Goal: Task Accomplishment & Management: Use online tool/utility

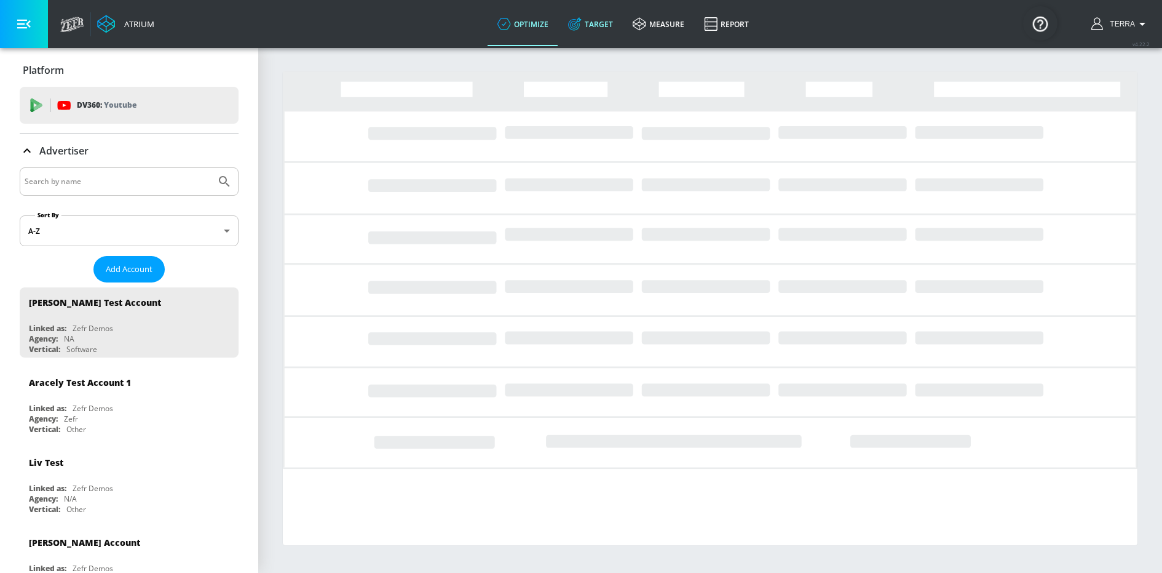
click at [593, 25] on link "Target" at bounding box center [590, 24] width 65 height 44
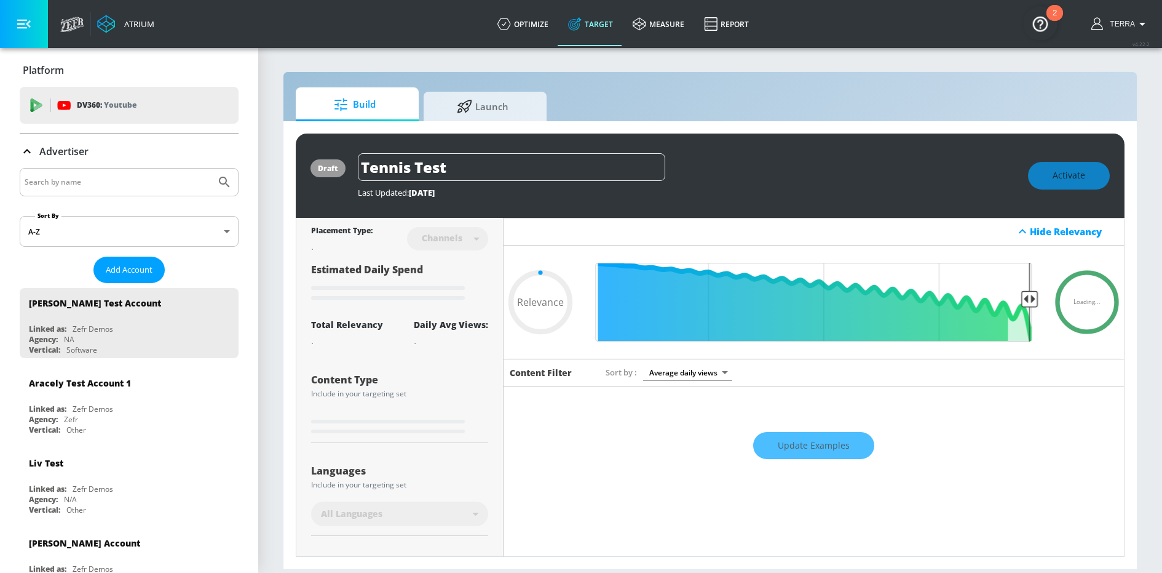
type input "0.22"
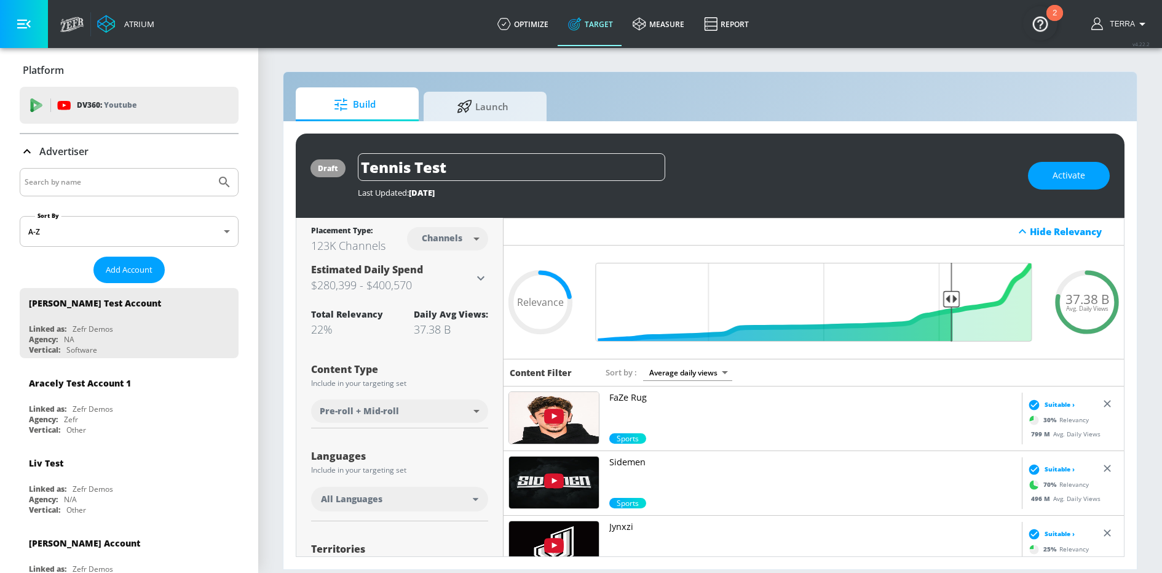
click at [1045, 24] on img "Open Resource Center, 2 new notifications" at bounding box center [1040, 23] width 34 height 34
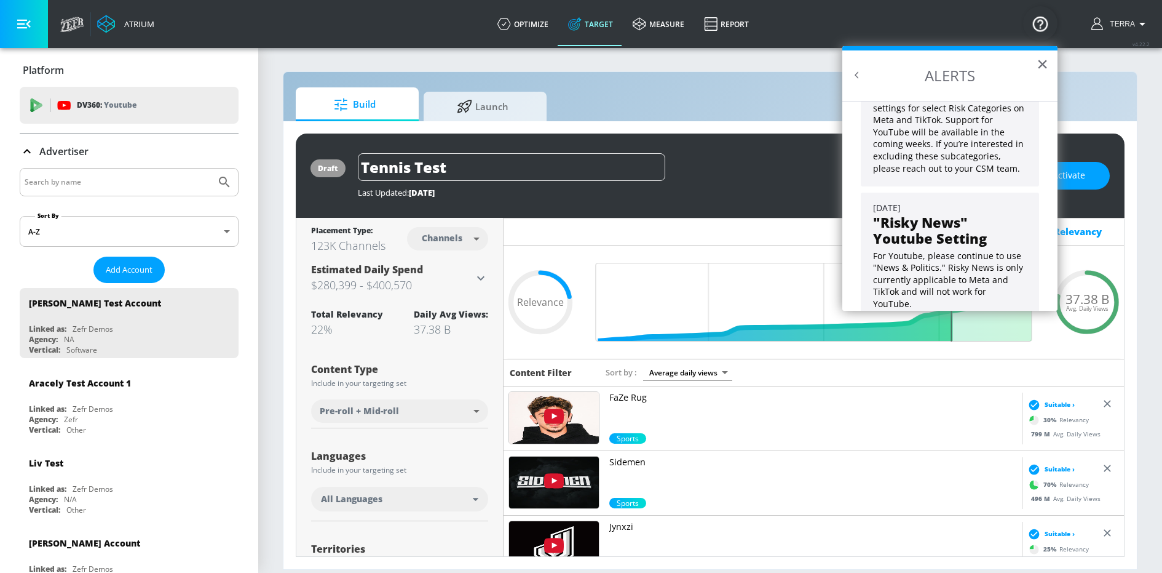
scroll to position [99, 0]
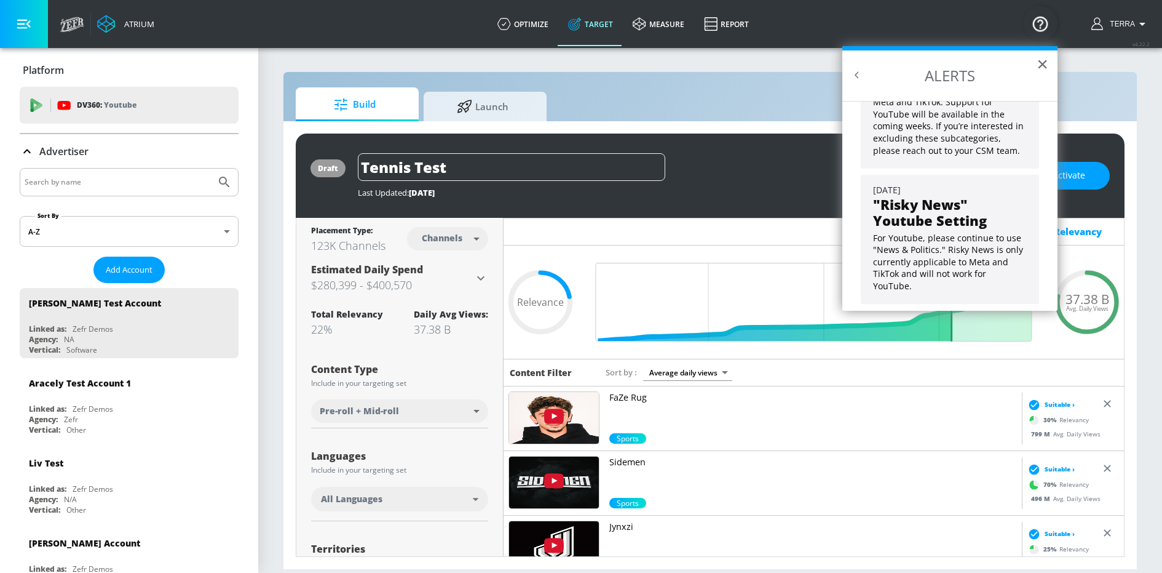
click at [1034, 63] on h2 "ALERTS" at bounding box center [949, 75] width 215 height 50
click at [1044, 65] on button "×" at bounding box center [1043, 64] width 12 height 20
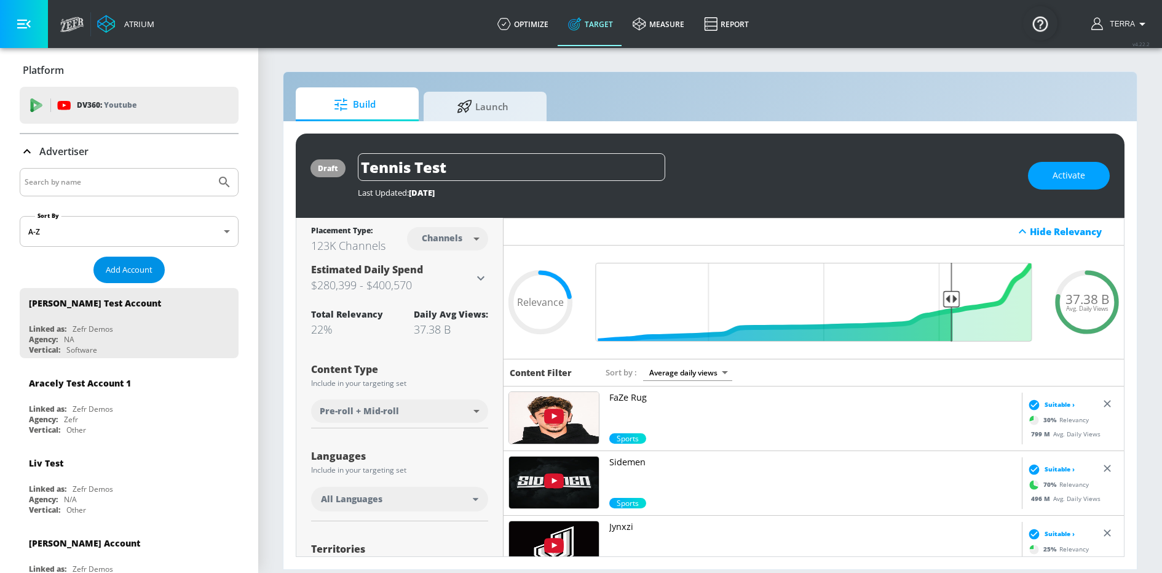
click at [117, 269] on span "Add Account" at bounding box center [129, 270] width 47 height 14
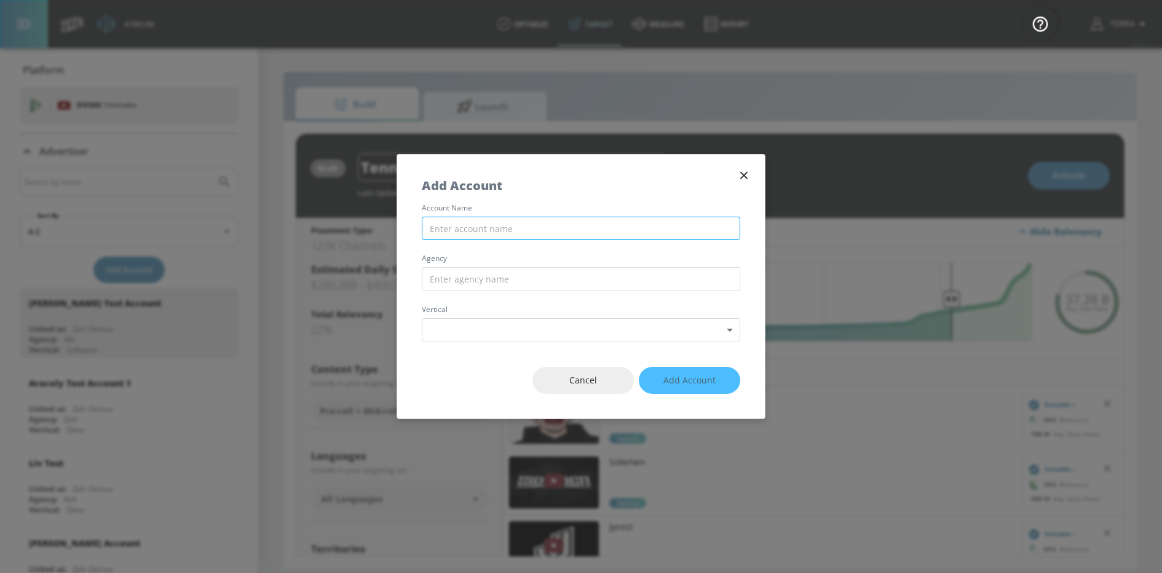
click at [480, 223] on input "text" at bounding box center [581, 228] width 319 height 24
type input "t"
type input "Test"
click at [467, 274] on input "text" at bounding box center [581, 279] width 319 height 24
type input "Test"
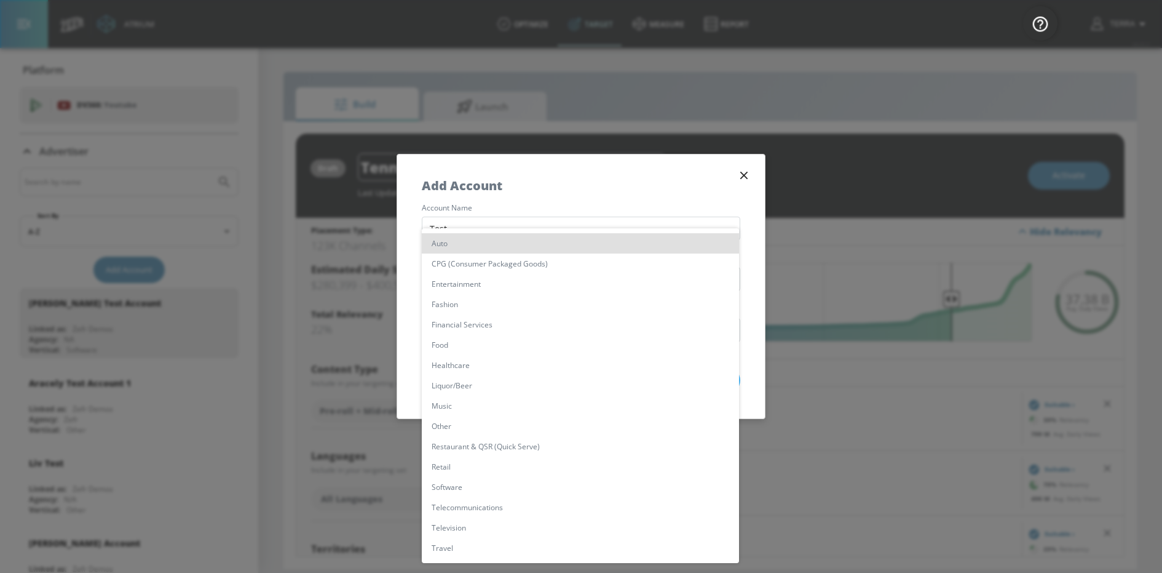
click at [450, 328] on body "Atrium optimize Target measure Report optimize Target measure Report v 4.22.2 T…" at bounding box center [581, 286] width 1162 height 573
click at [472, 320] on li "Financial Services" at bounding box center [580, 324] width 317 height 20
type input "[object Object]"
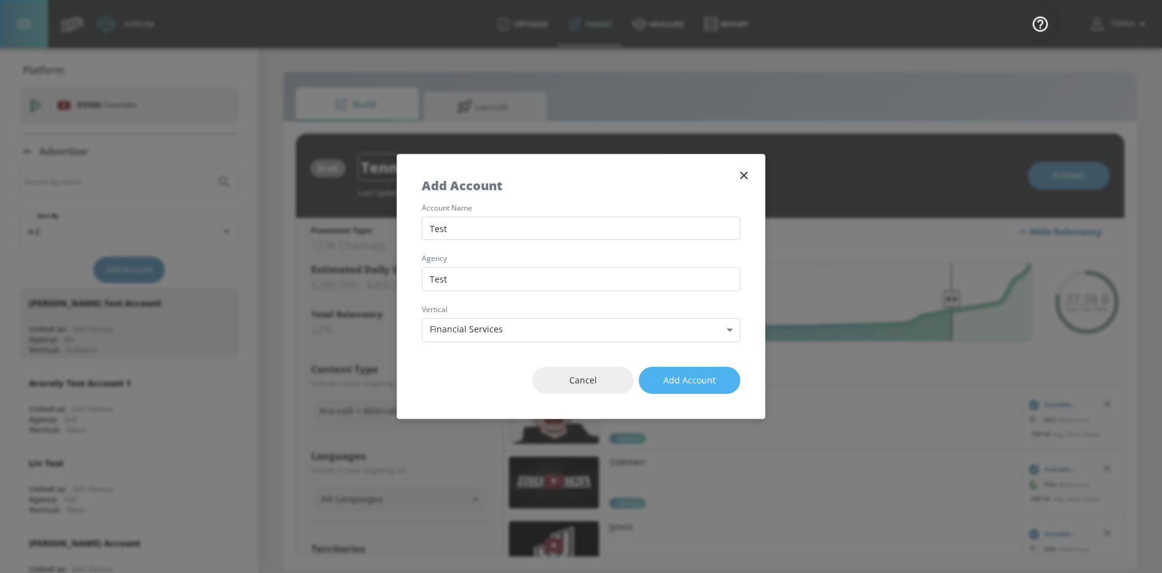
click at [691, 381] on span "Add Account" at bounding box center [690, 380] width 52 height 15
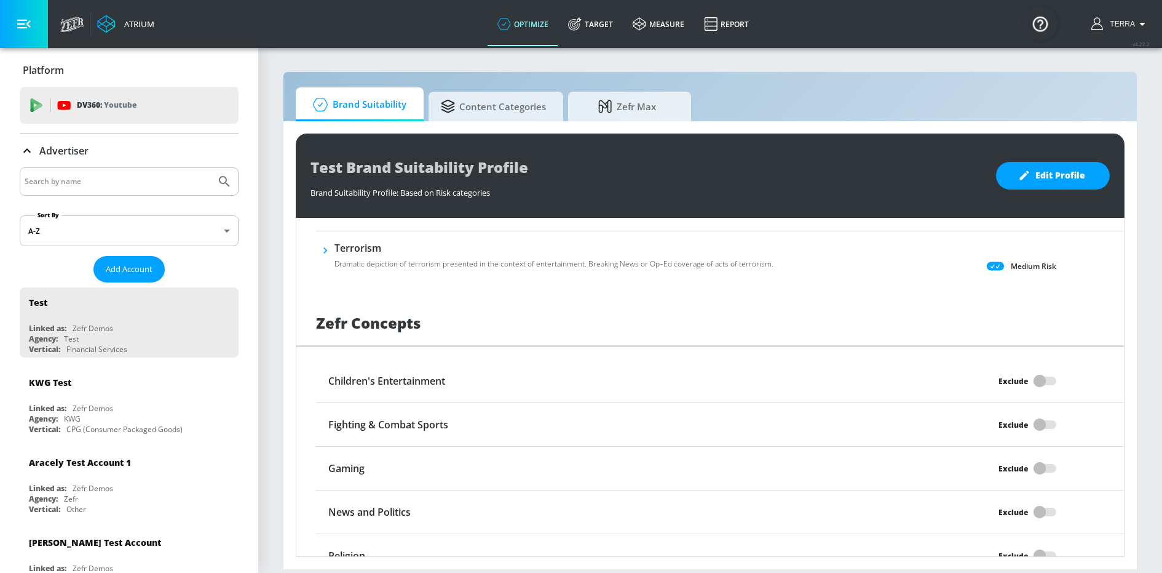
scroll to position [937, 0]
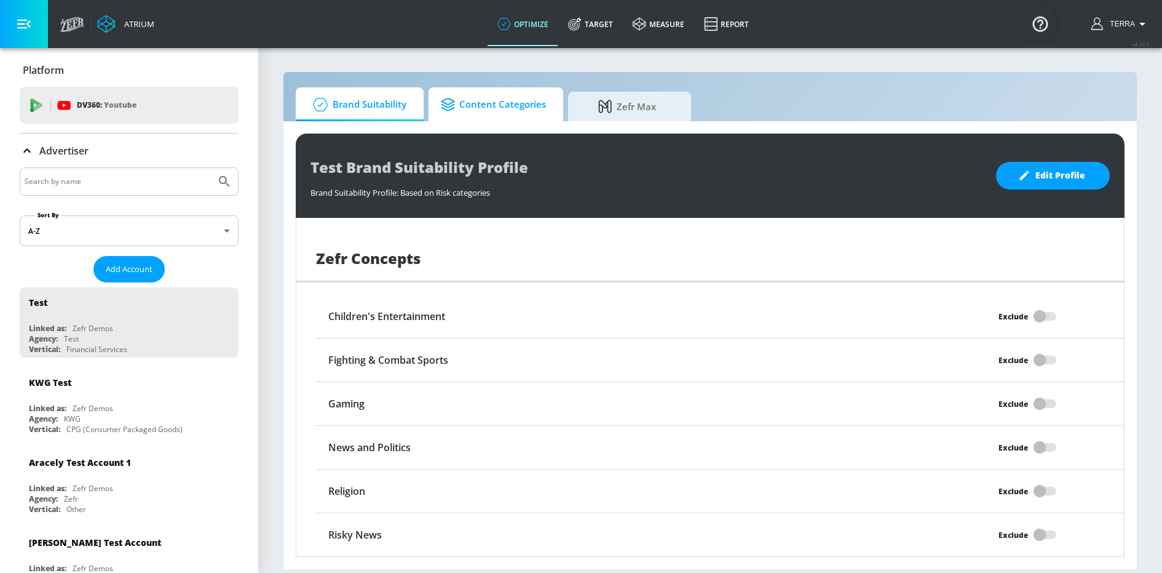
click at [475, 113] on span "Content Categories" at bounding box center [493, 105] width 105 height 30
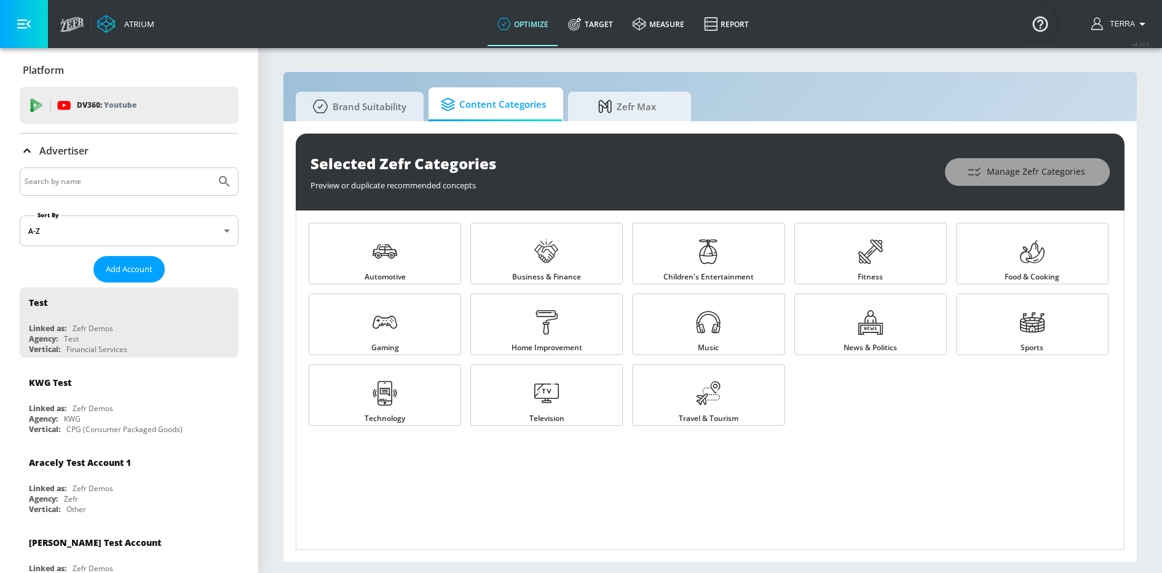
click at [1021, 179] on span "Manage Zefr Categories" at bounding box center [1028, 171] width 116 height 15
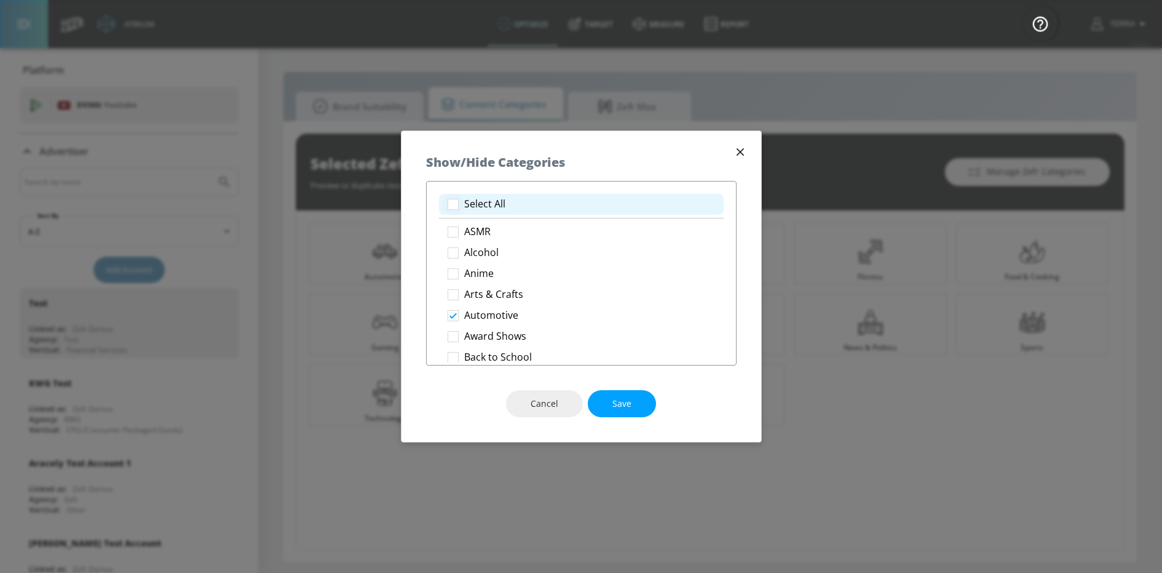
click at [461, 205] on input "checkbox" at bounding box center [453, 204] width 22 height 22
checkbox input "true"
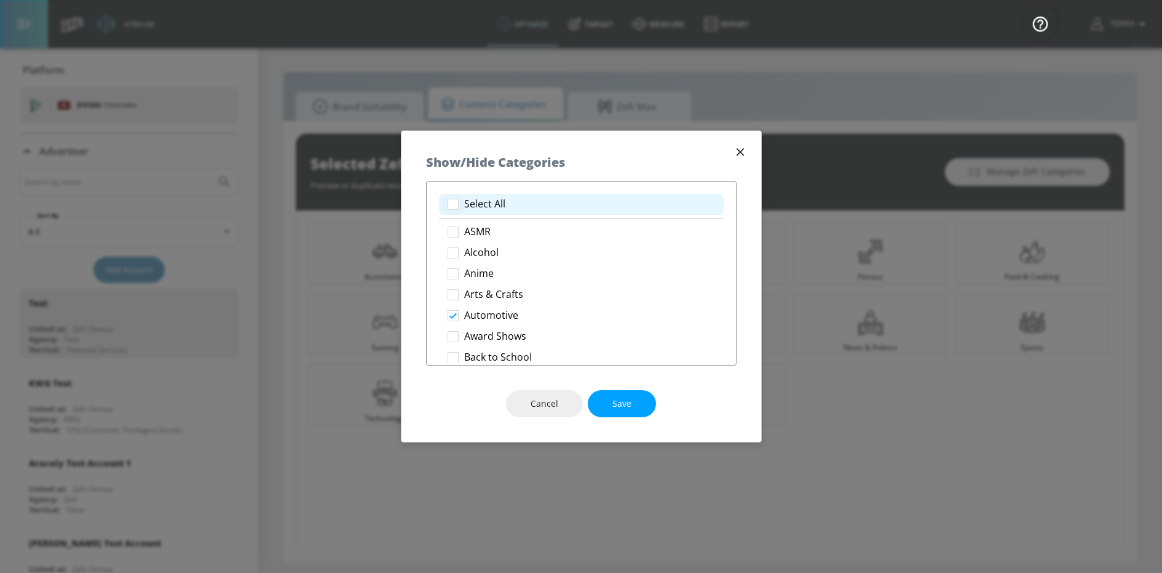
checkbox input "true"
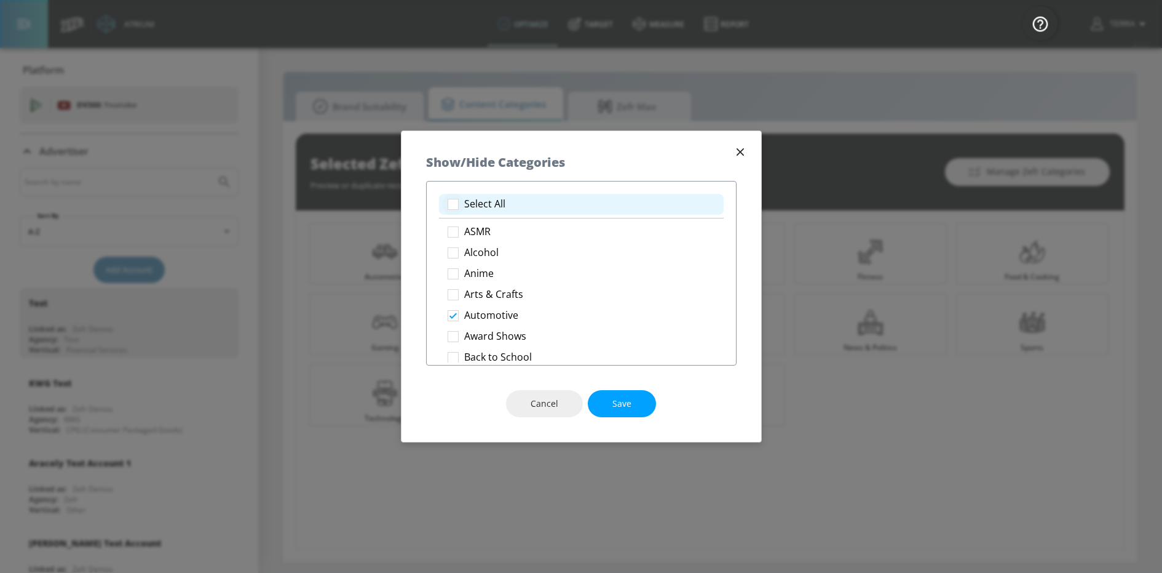
checkbox input "true"
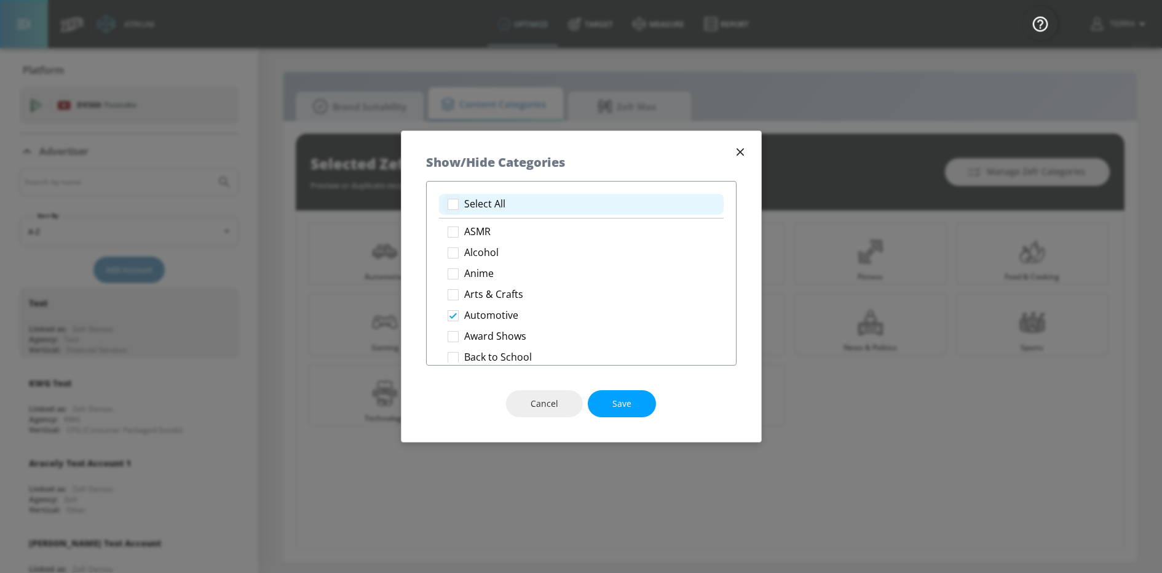
checkbox input "true"
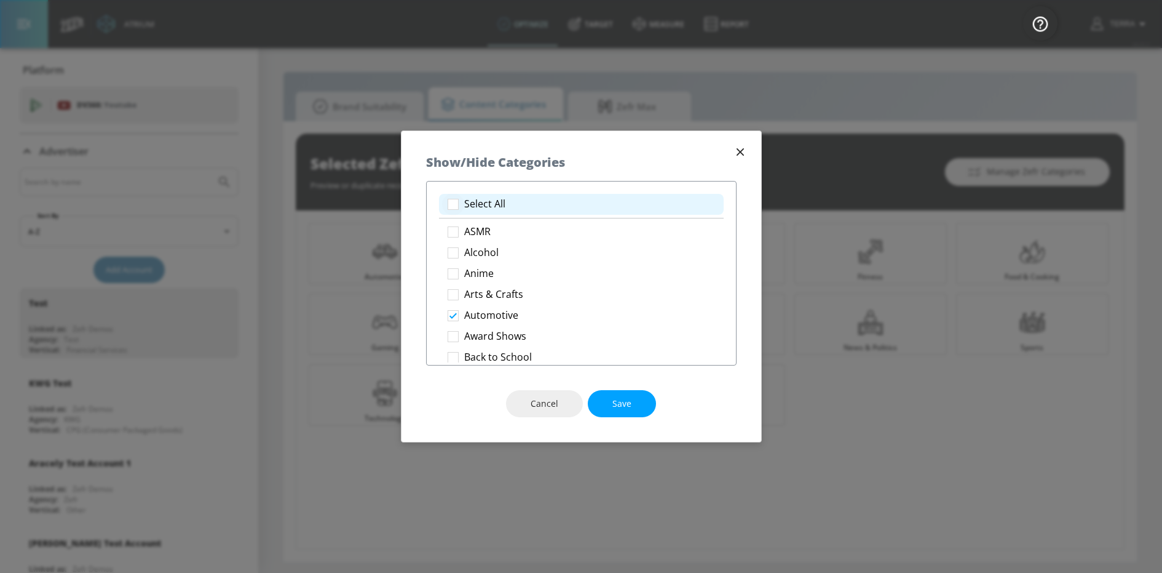
checkbox input "true"
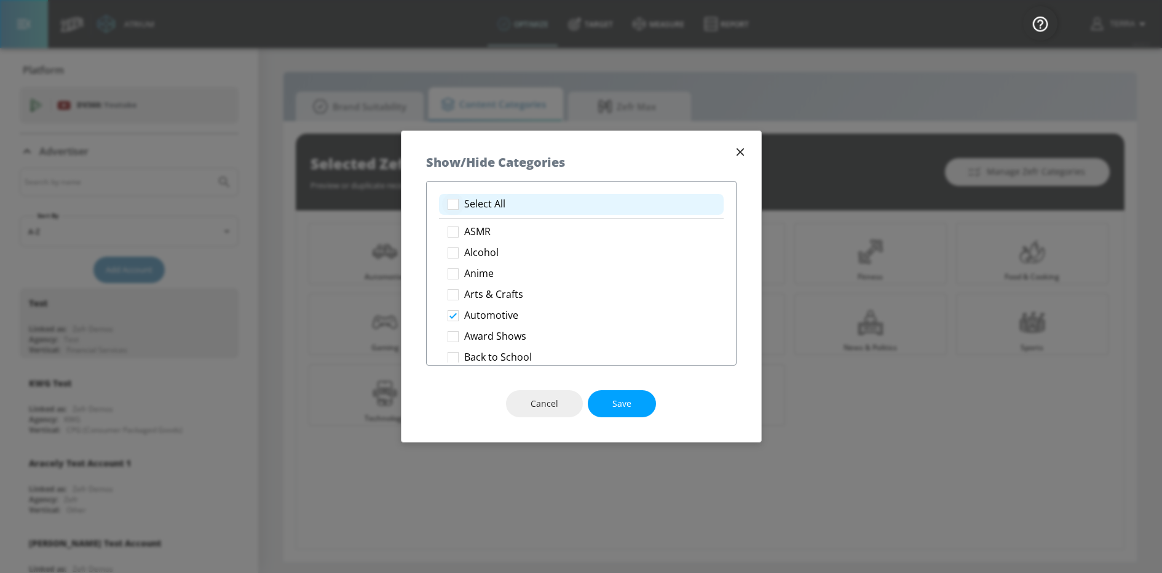
checkbox input "true"
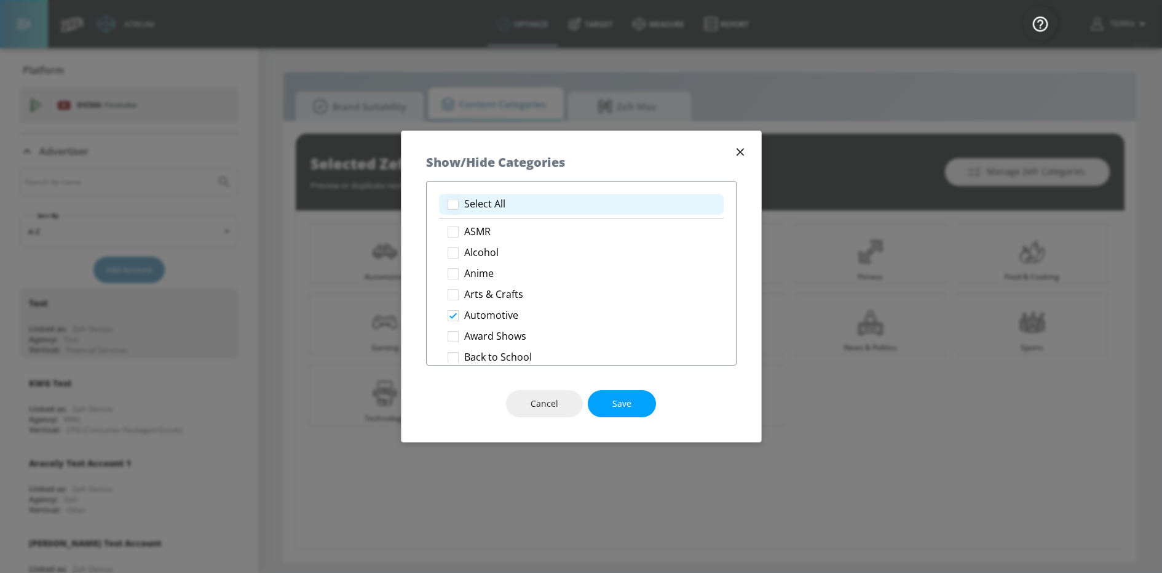
checkbox input "true"
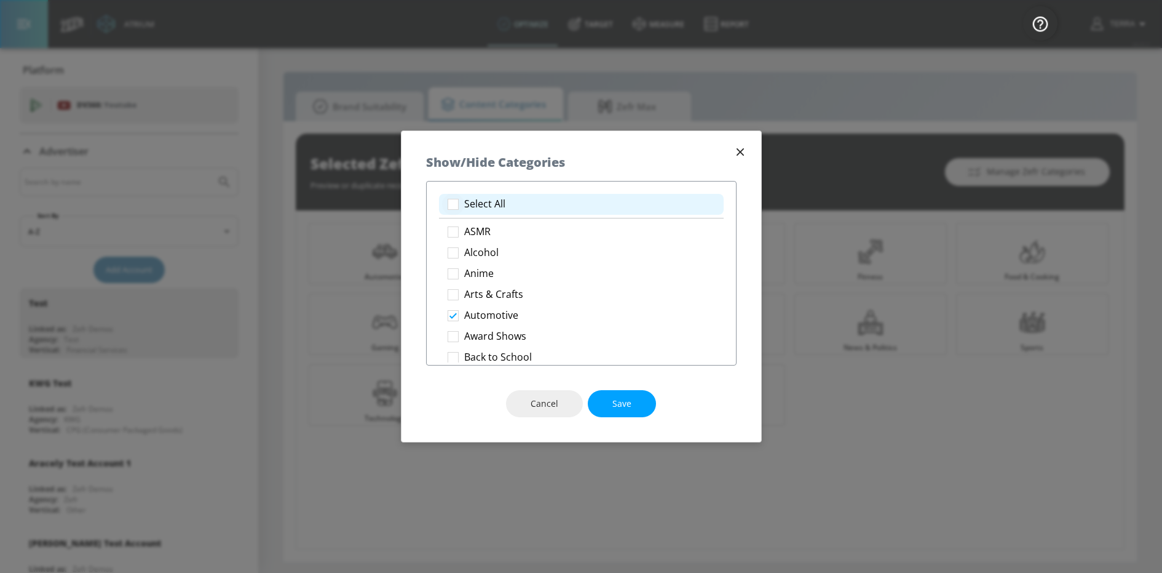
checkbox input "true"
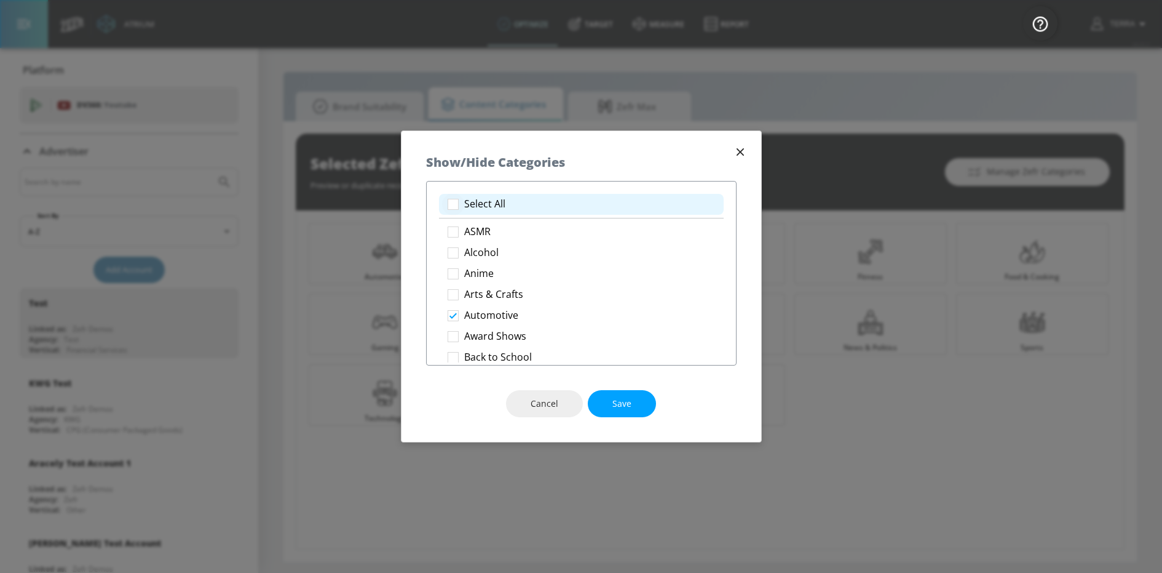
checkbox input "true"
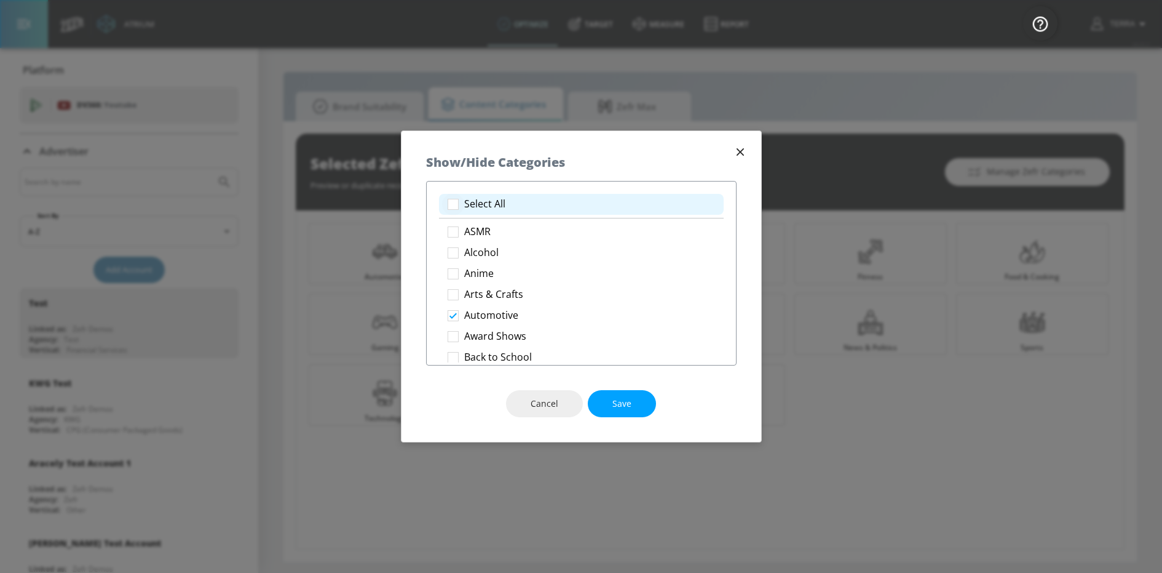
checkbox input "true"
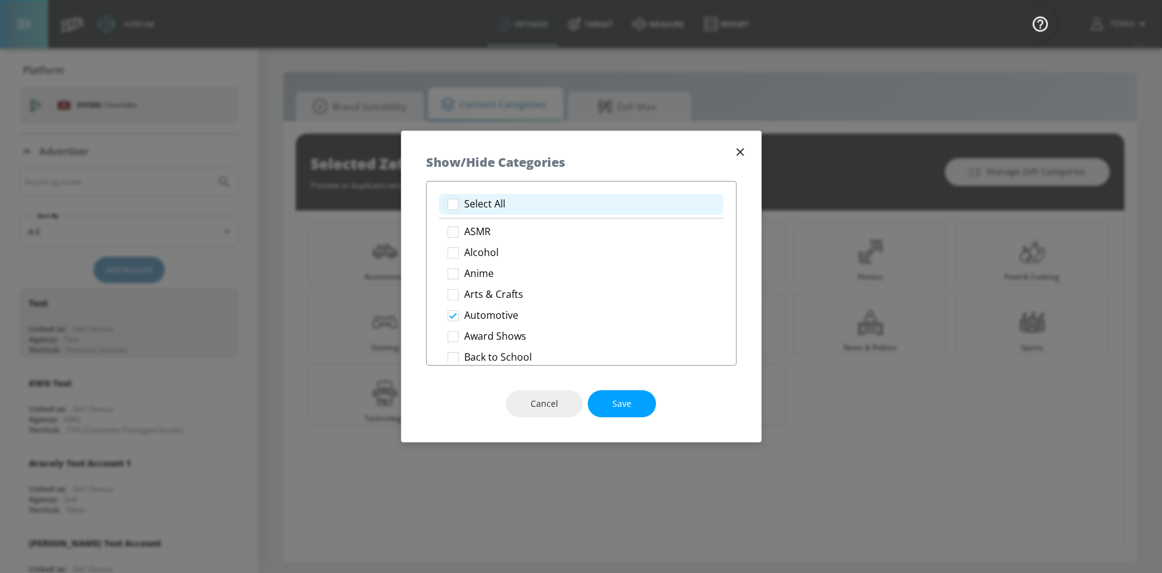
checkbox input "true"
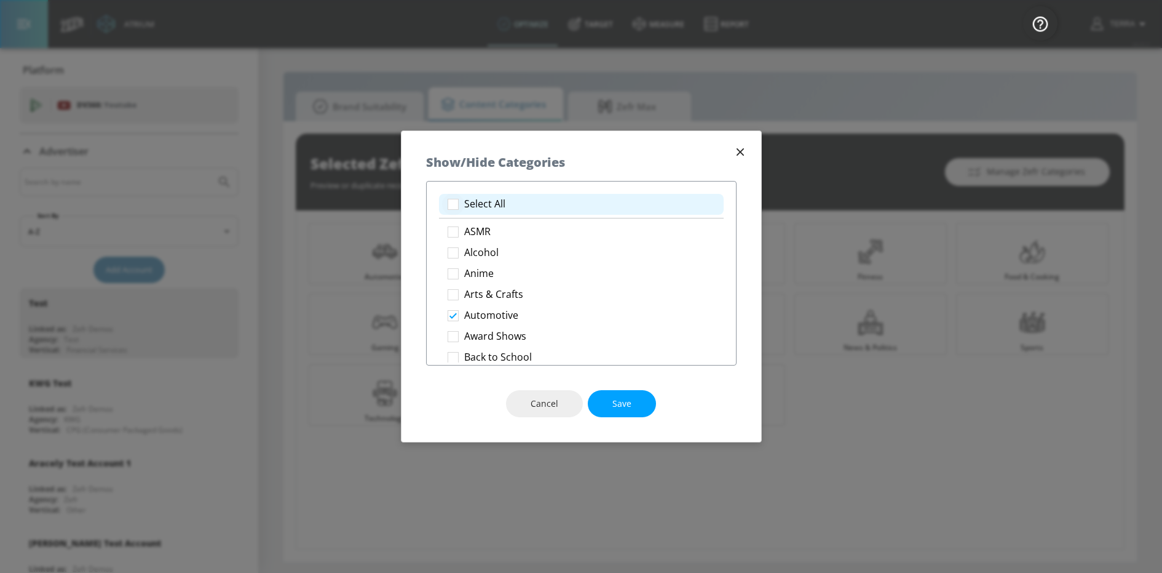
checkbox input "true"
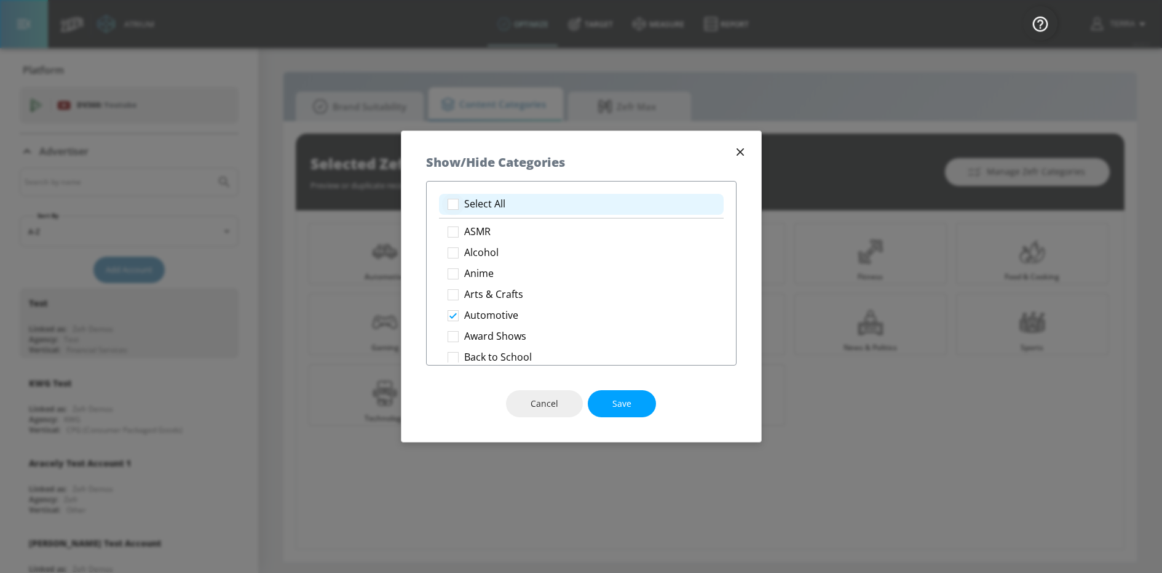
checkbox input "true"
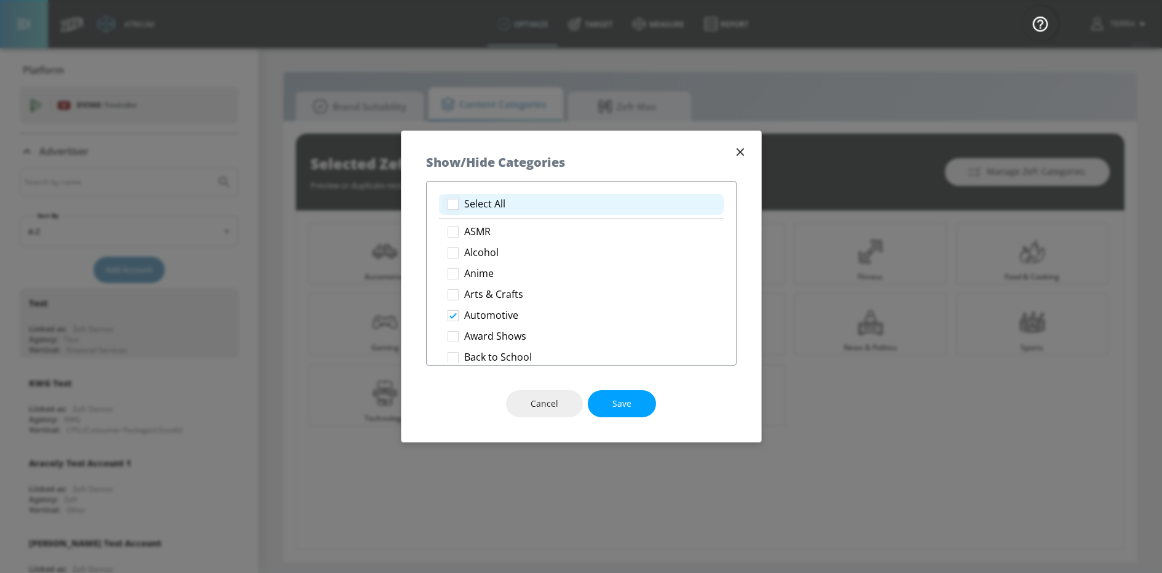
checkbox input "true"
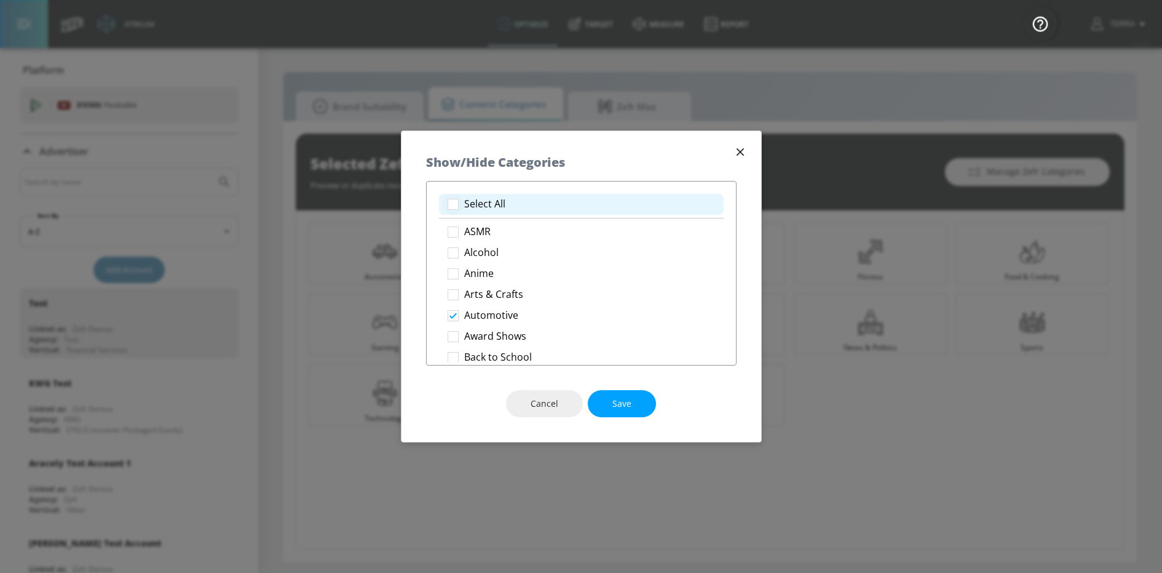
checkbox input "true"
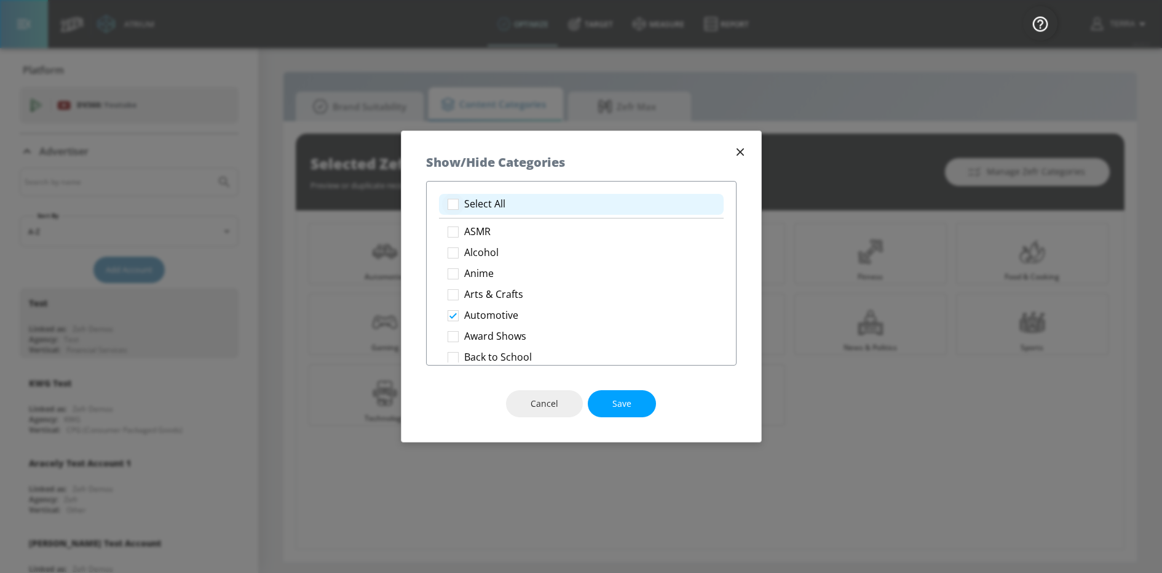
checkbox input "true"
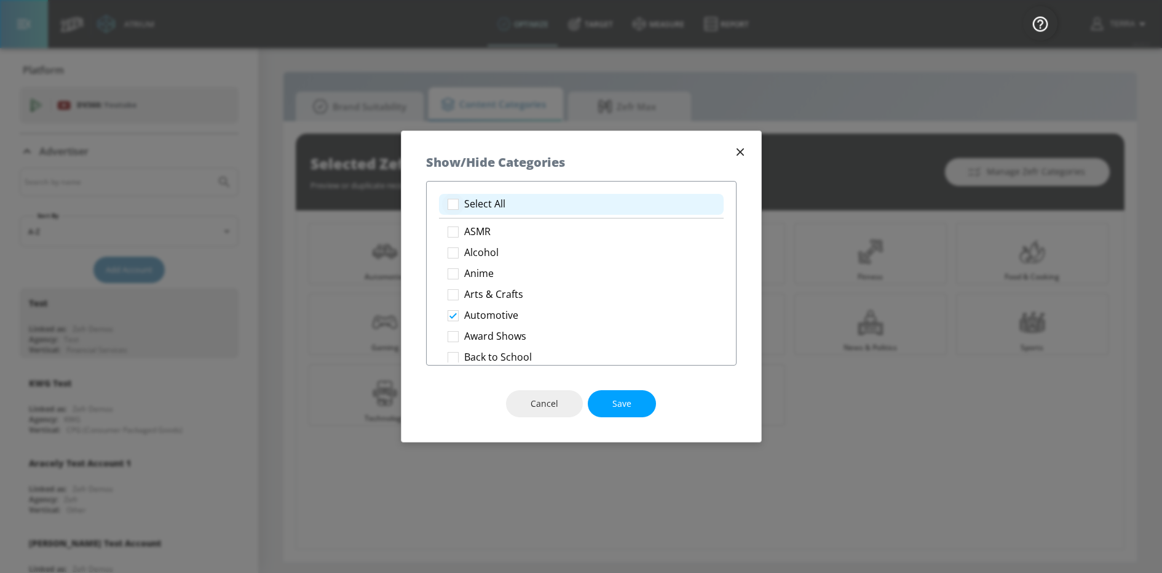
checkbox input "true"
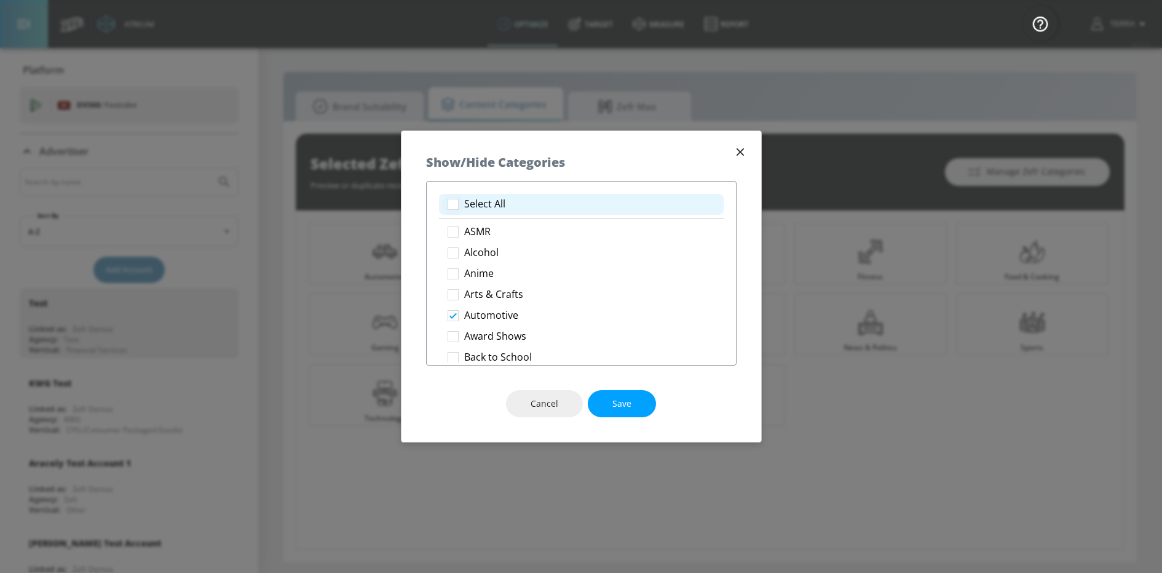
checkbox input "true"
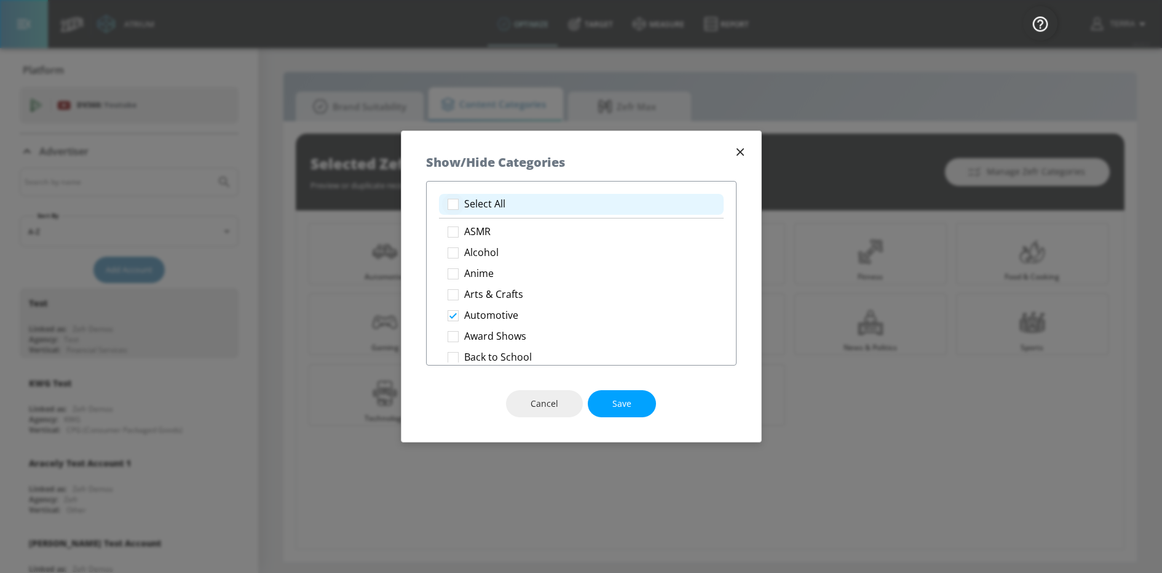
checkbox input "true"
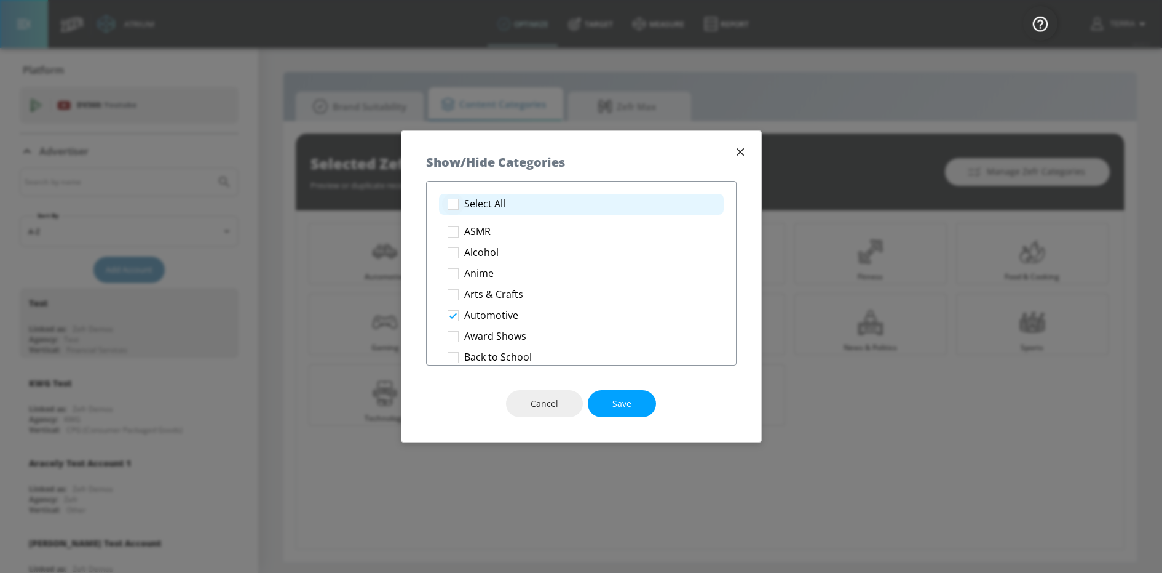
checkbox input "true"
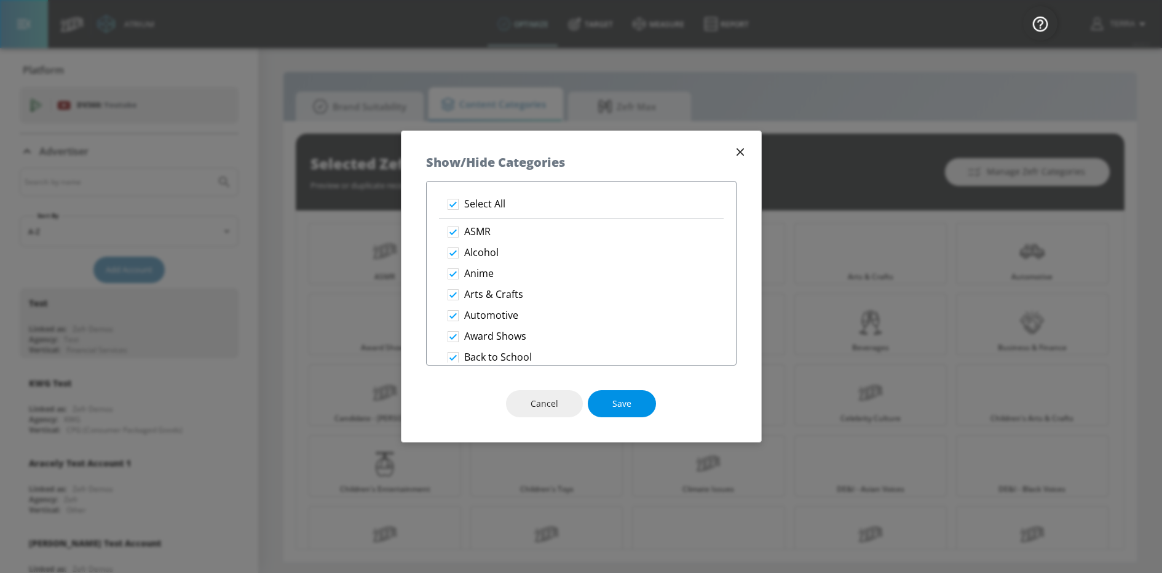
click at [624, 406] on span "Save" at bounding box center [621, 403] width 19 height 15
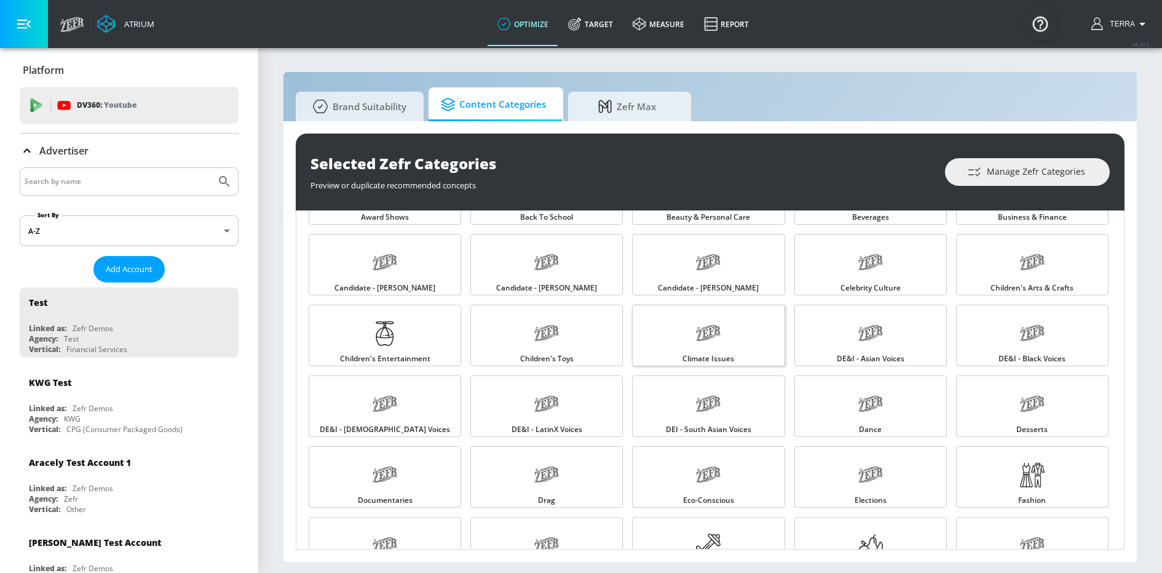
scroll to position [132, 0]
click at [627, 108] on span "Zefr Max" at bounding box center [627, 105] width 93 height 30
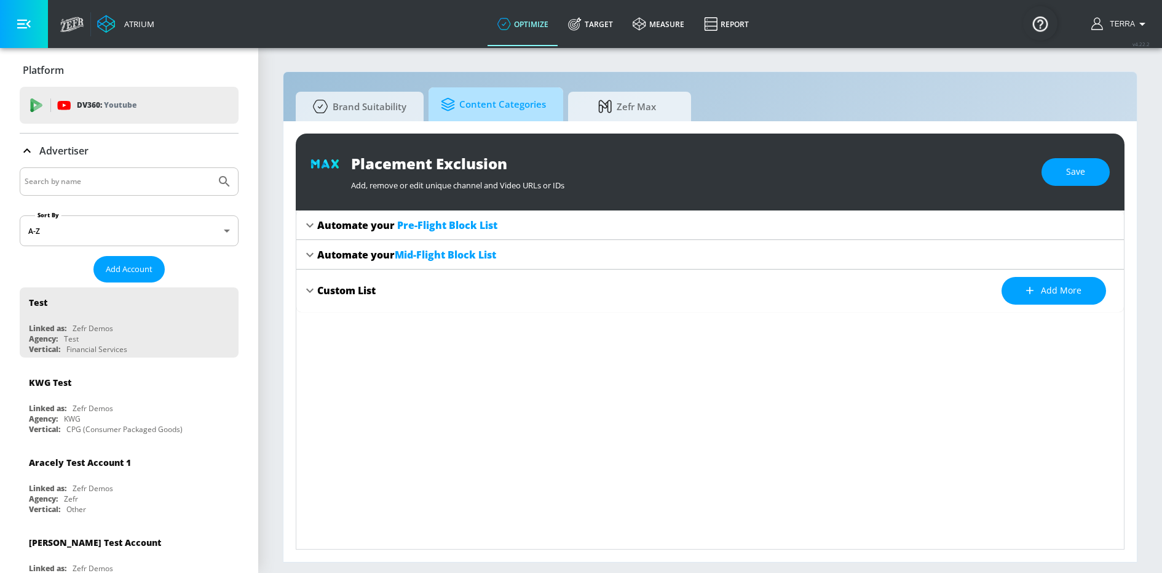
click at [526, 108] on span "Content Categories" at bounding box center [493, 105] width 105 height 30
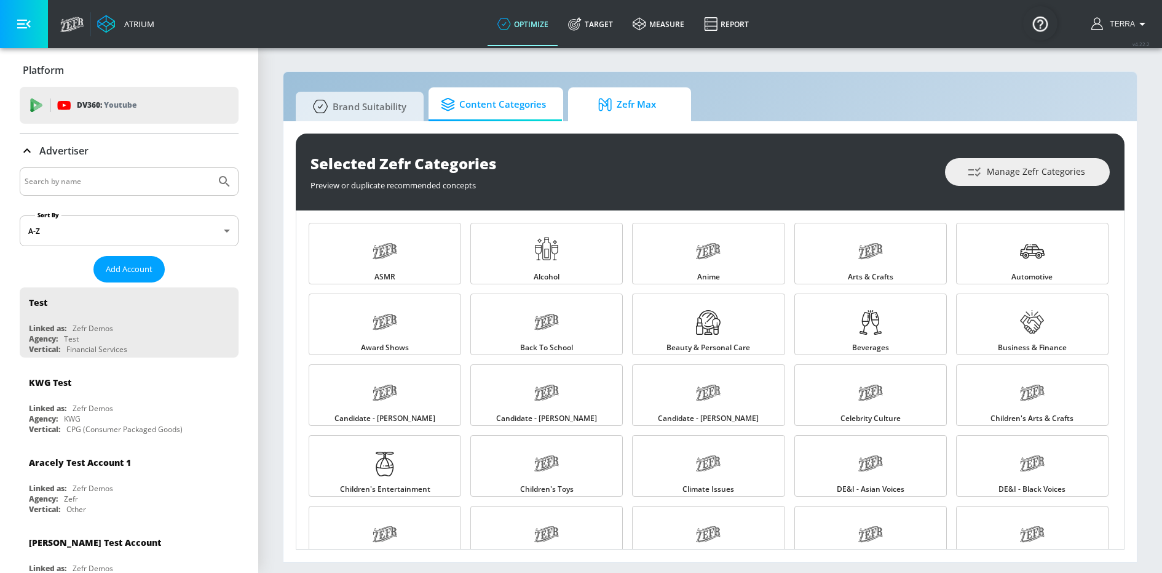
click at [645, 105] on span "Zefr Max" at bounding box center [627, 105] width 93 height 30
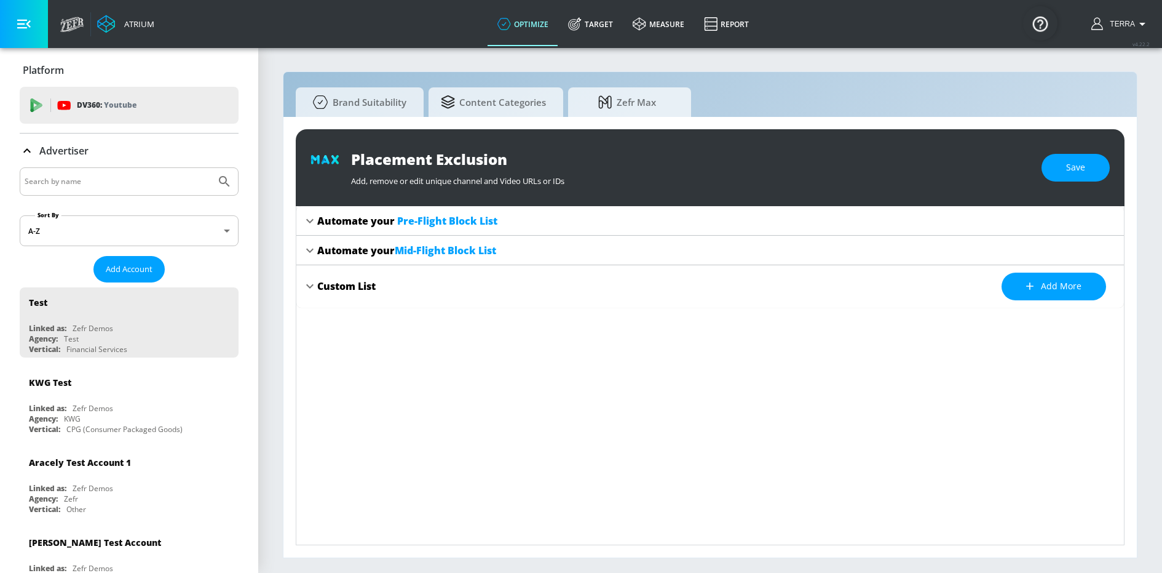
click at [312, 291] on icon at bounding box center [310, 286] width 15 height 15
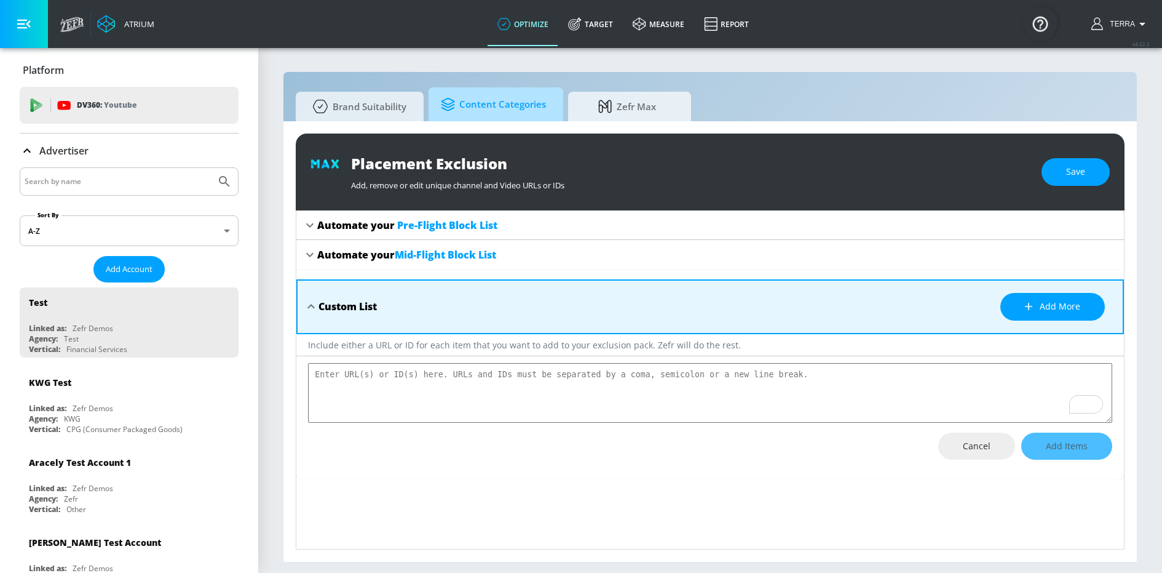
click at [496, 100] on span "Content Categories" at bounding box center [493, 105] width 105 height 30
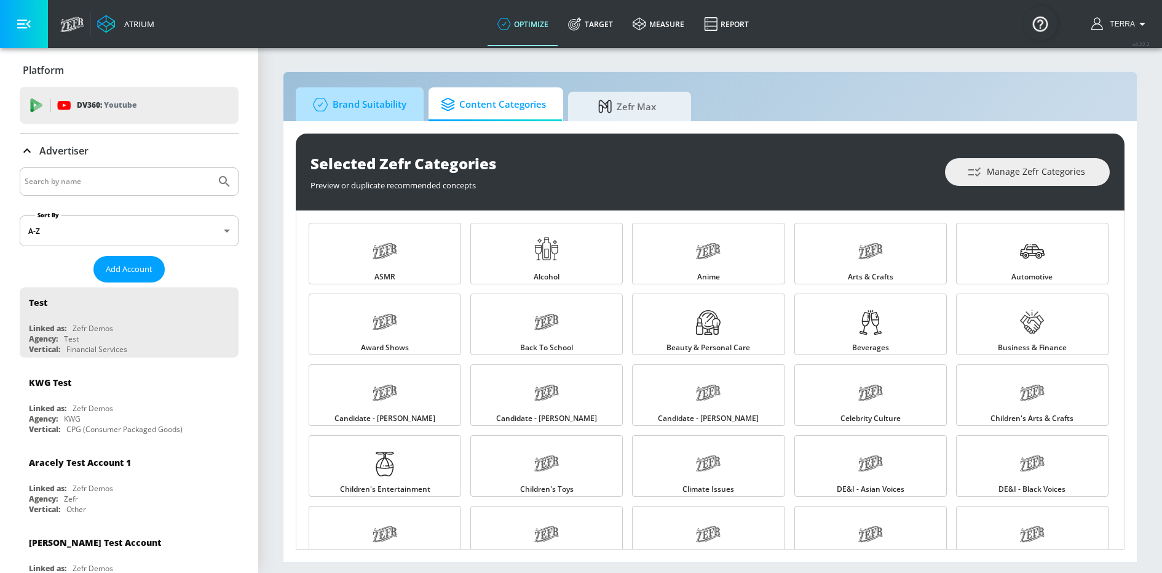
click at [373, 108] on span "Brand Suitability" at bounding box center [357, 105] width 98 height 30
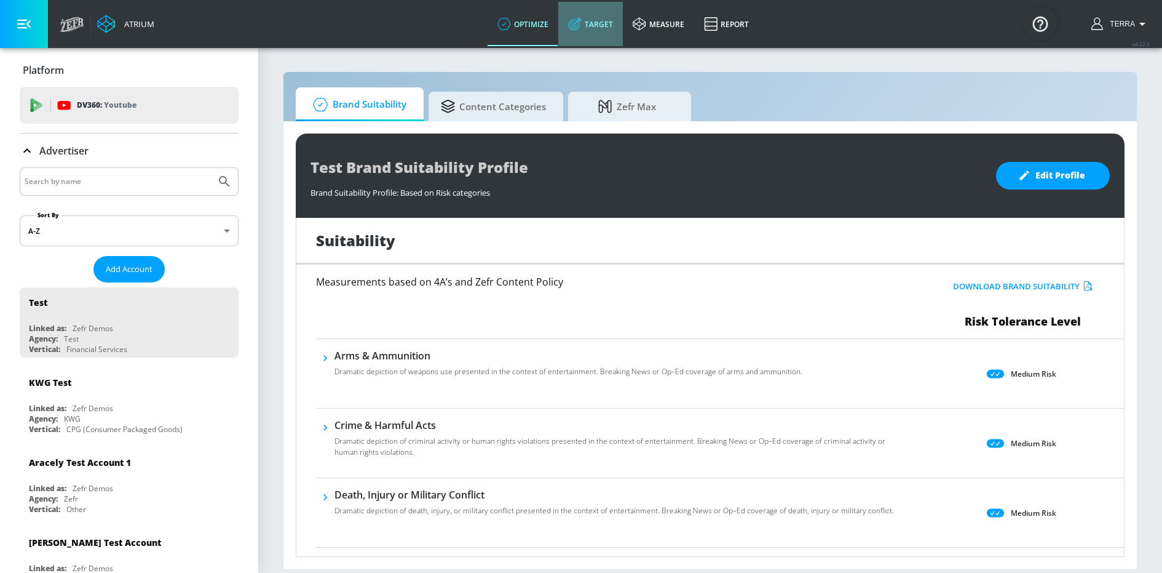
click at [590, 28] on link "Target" at bounding box center [590, 24] width 65 height 44
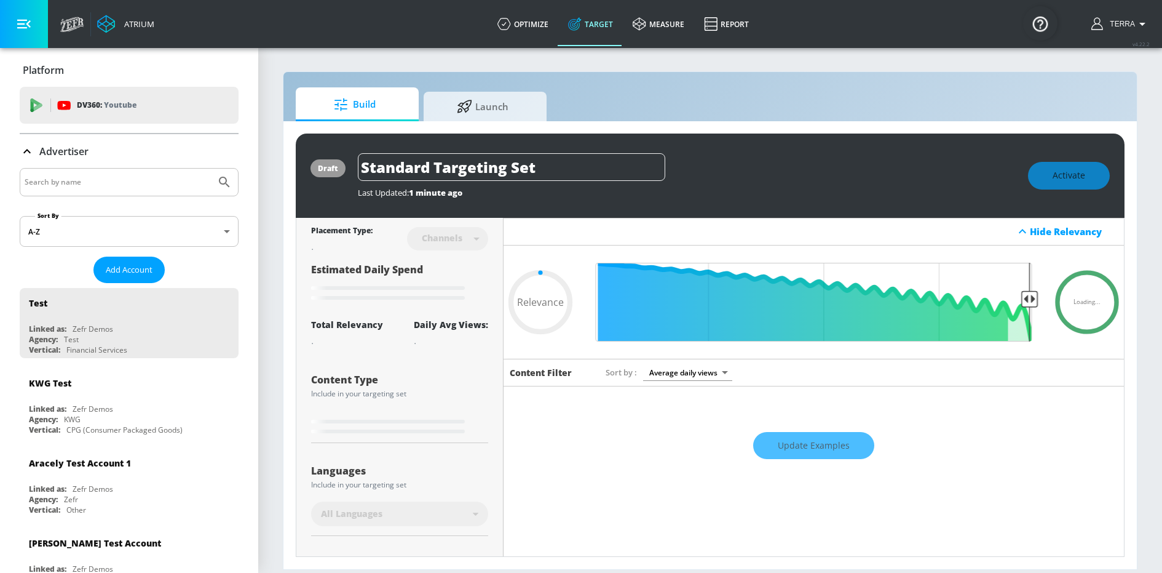
type input "0.6"
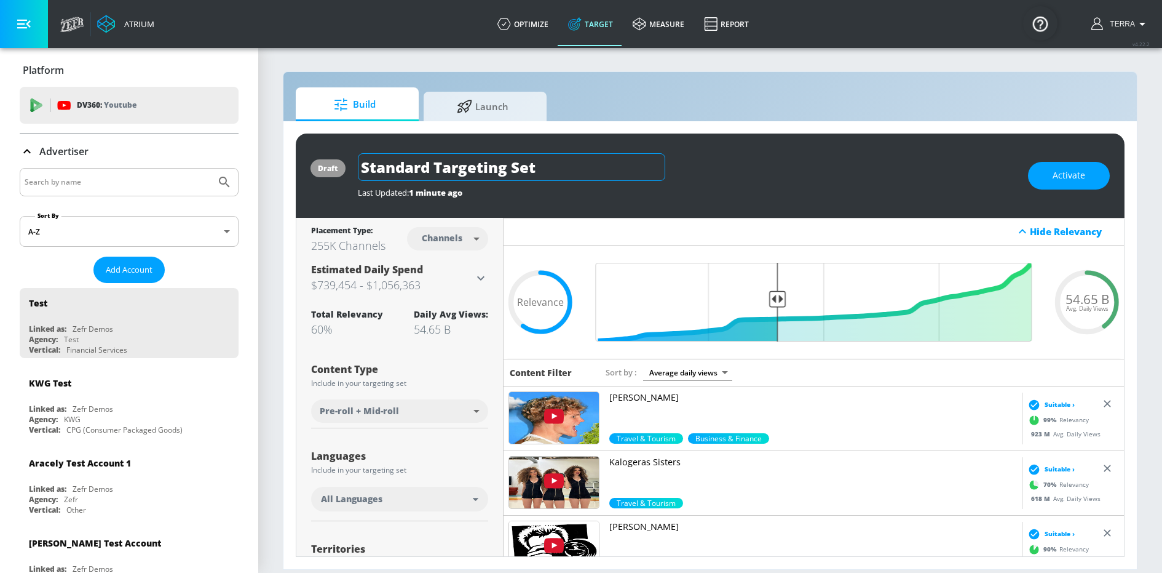
click at [576, 162] on input "Standard Targeting Set" at bounding box center [511, 167] width 307 height 28
type input "S"
type input "Custom Sephora"
click at [663, 167] on button "button" at bounding box center [654, 167] width 22 height 22
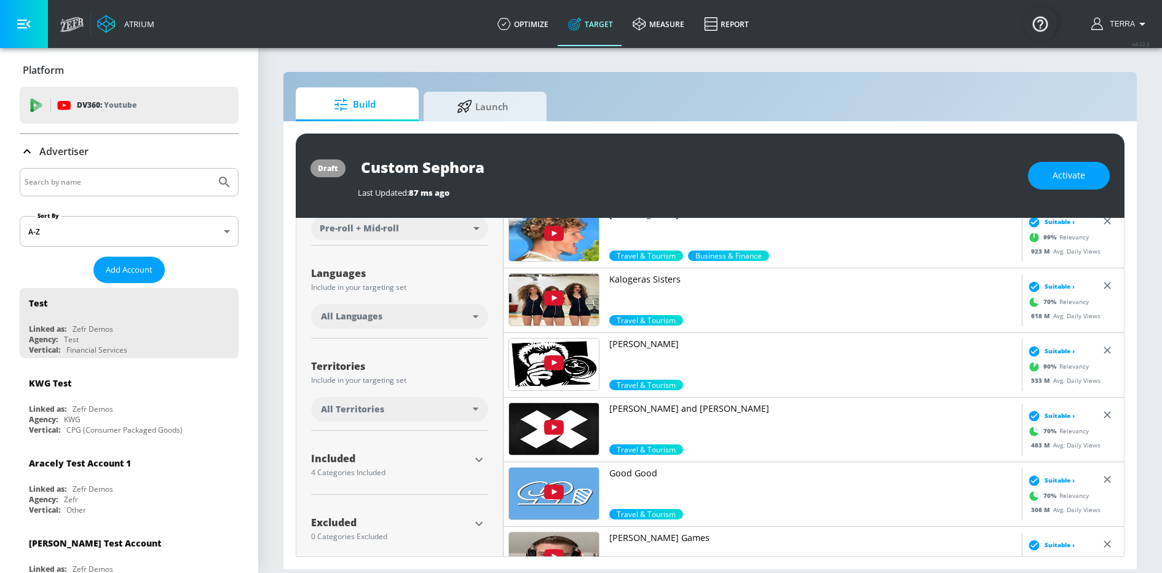
scroll to position [195, 0]
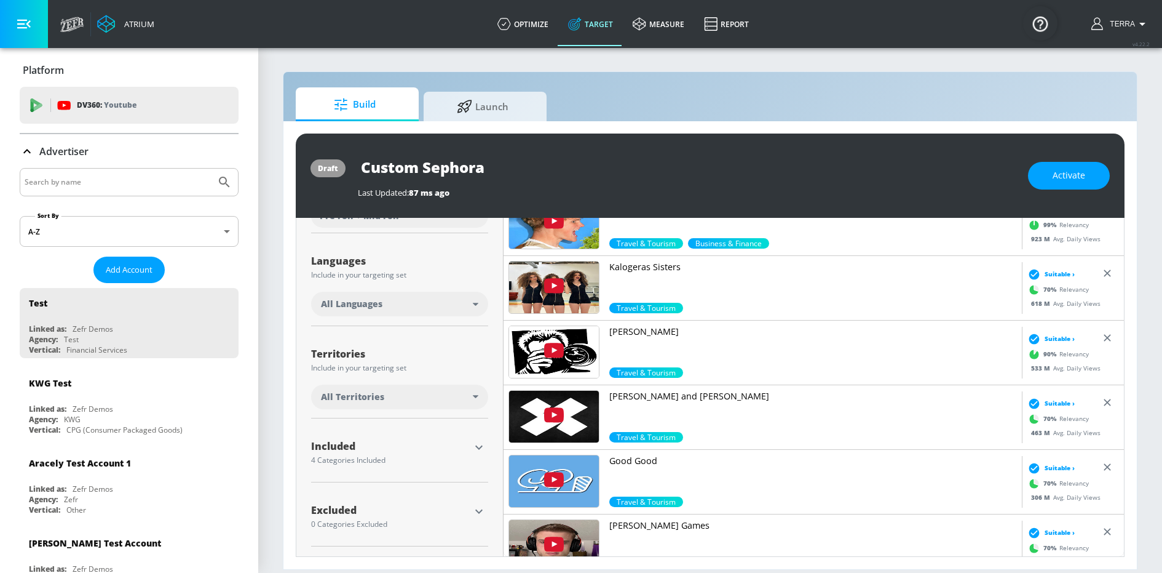
click at [476, 448] on icon "button" at bounding box center [479, 447] width 15 height 15
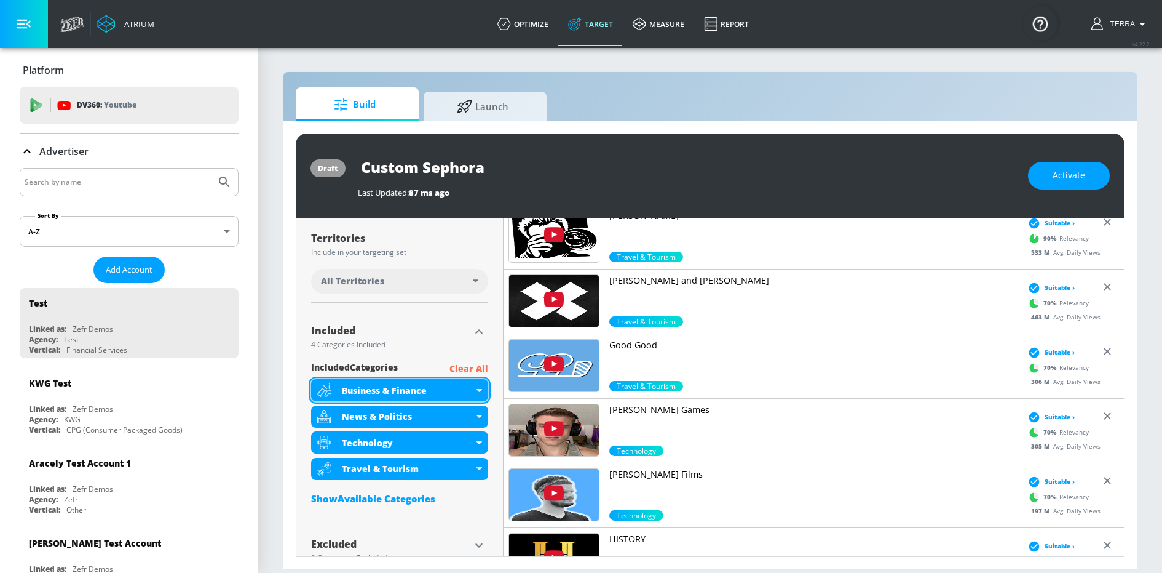
scroll to position [344, 0]
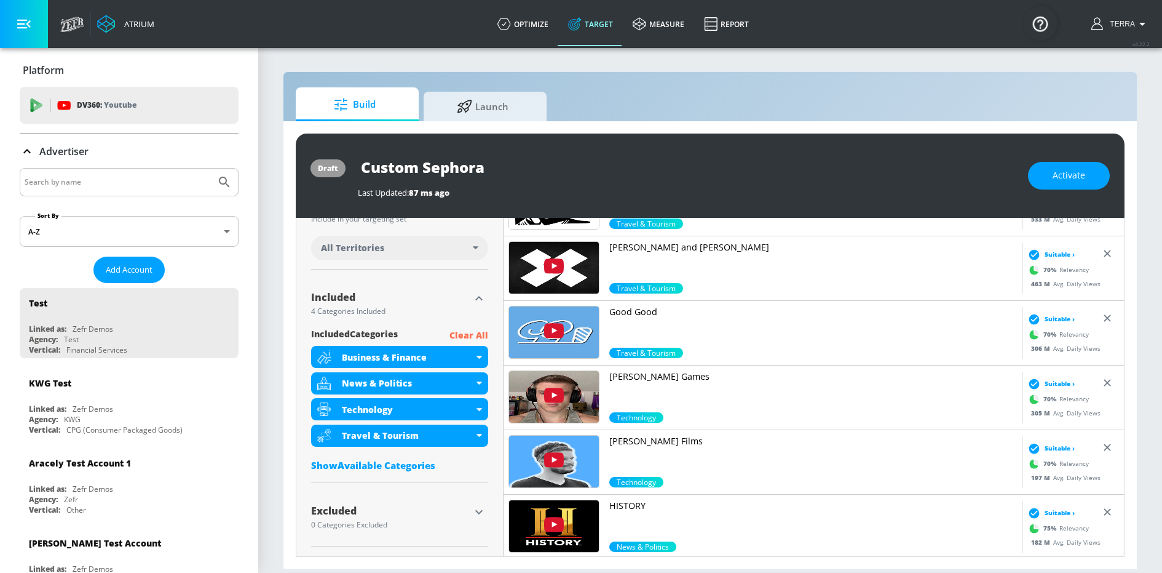
click at [468, 339] on p "Clear All" at bounding box center [469, 335] width 39 height 15
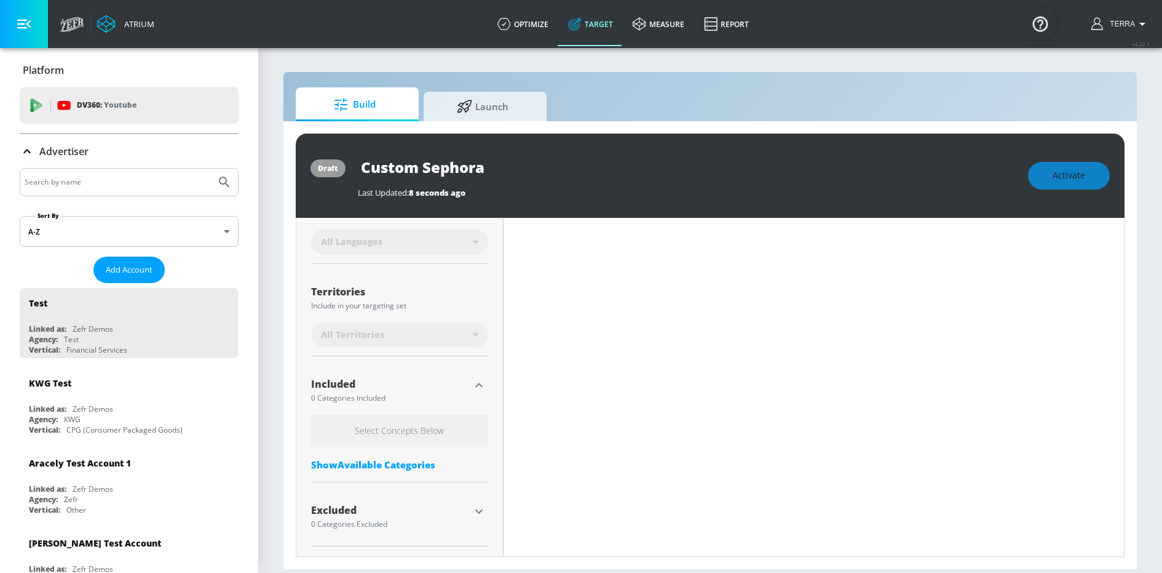
scroll to position [257, 0]
click at [384, 462] on div "Show Available Categories" at bounding box center [399, 464] width 177 height 12
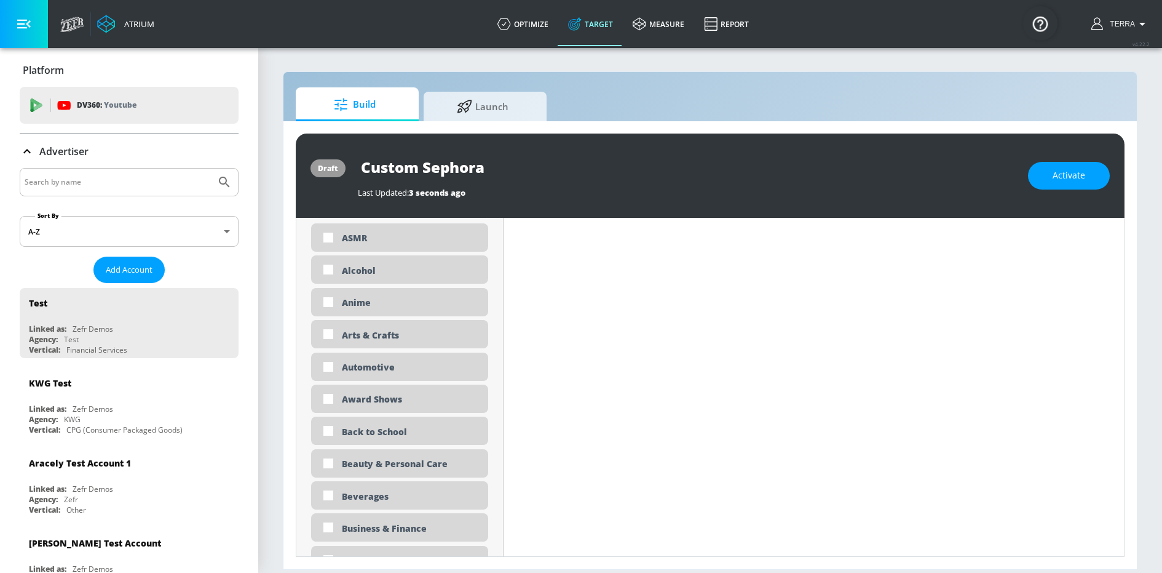
scroll to position [640, 0]
click at [329, 366] on input "checkbox" at bounding box center [328, 365] width 22 height 22
checkbox input "true"
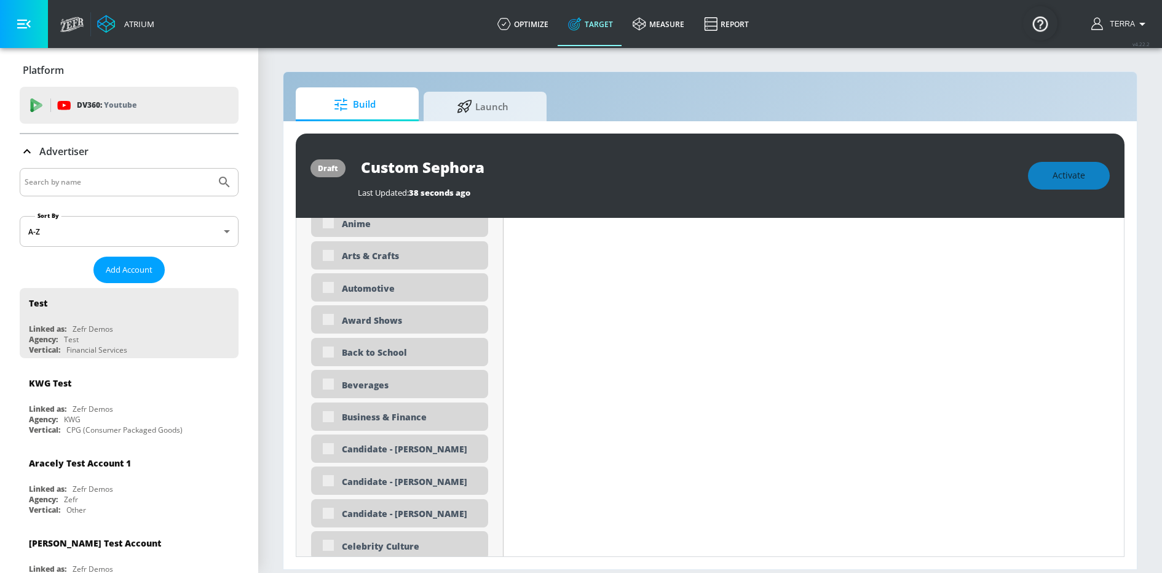
scroll to position [650, 0]
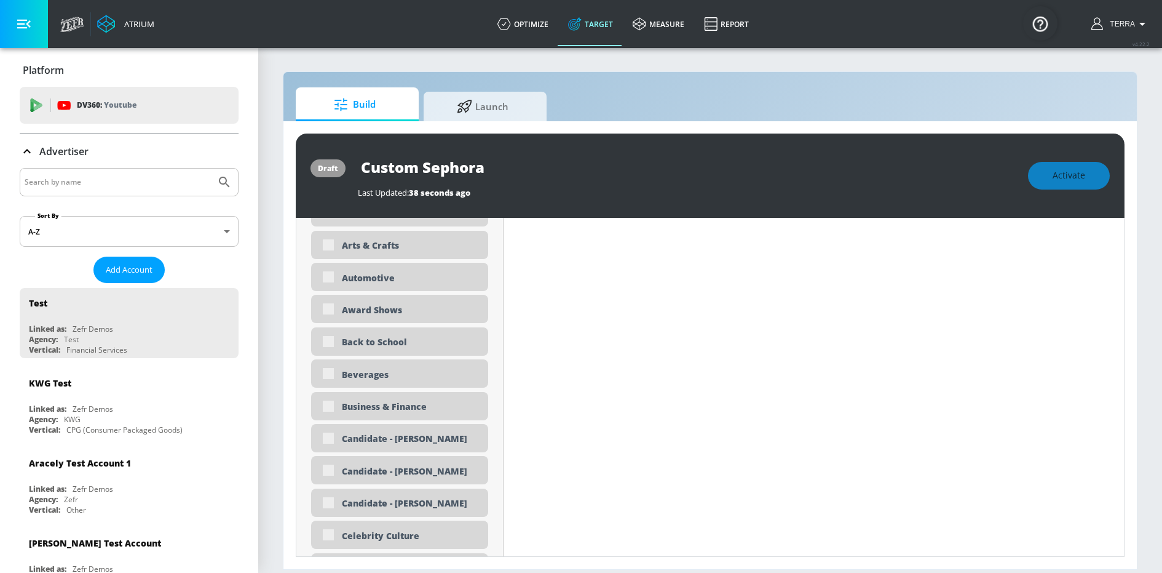
click at [1052, 175] on div "Activate" at bounding box center [1069, 176] width 82 height 28
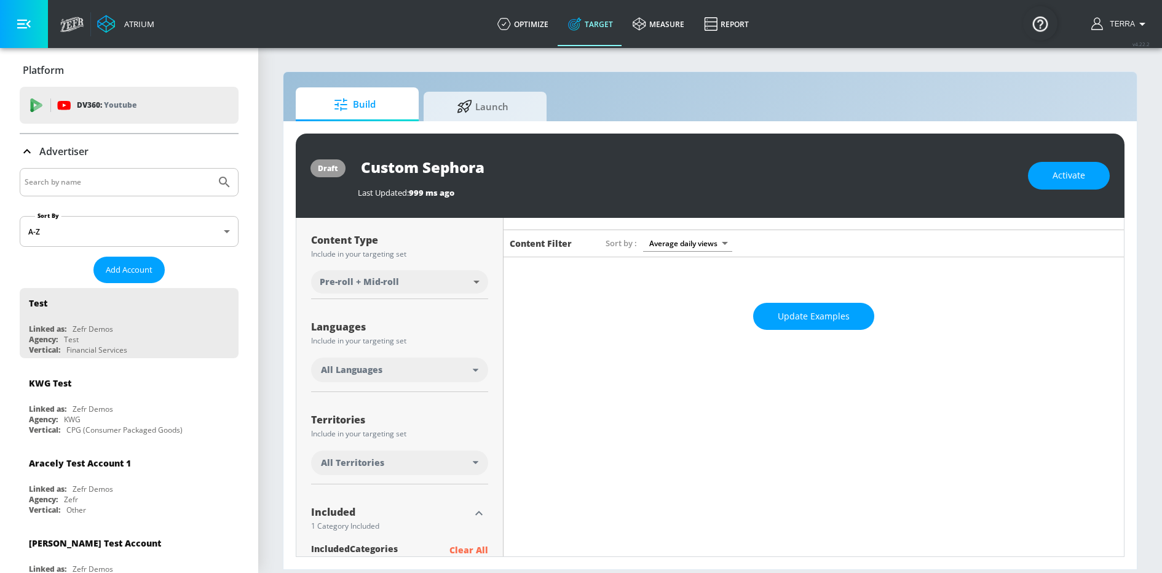
scroll to position [0, 0]
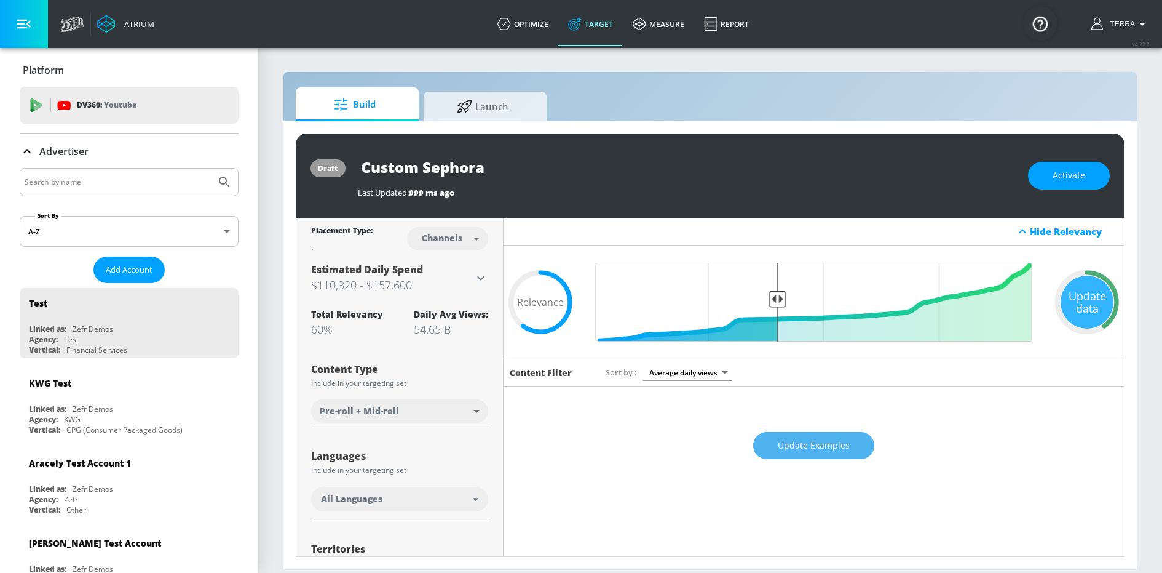
click at [796, 448] on span "Update Examples" at bounding box center [814, 445] width 72 height 15
